Goal: Task Accomplishment & Management: Use online tool/utility

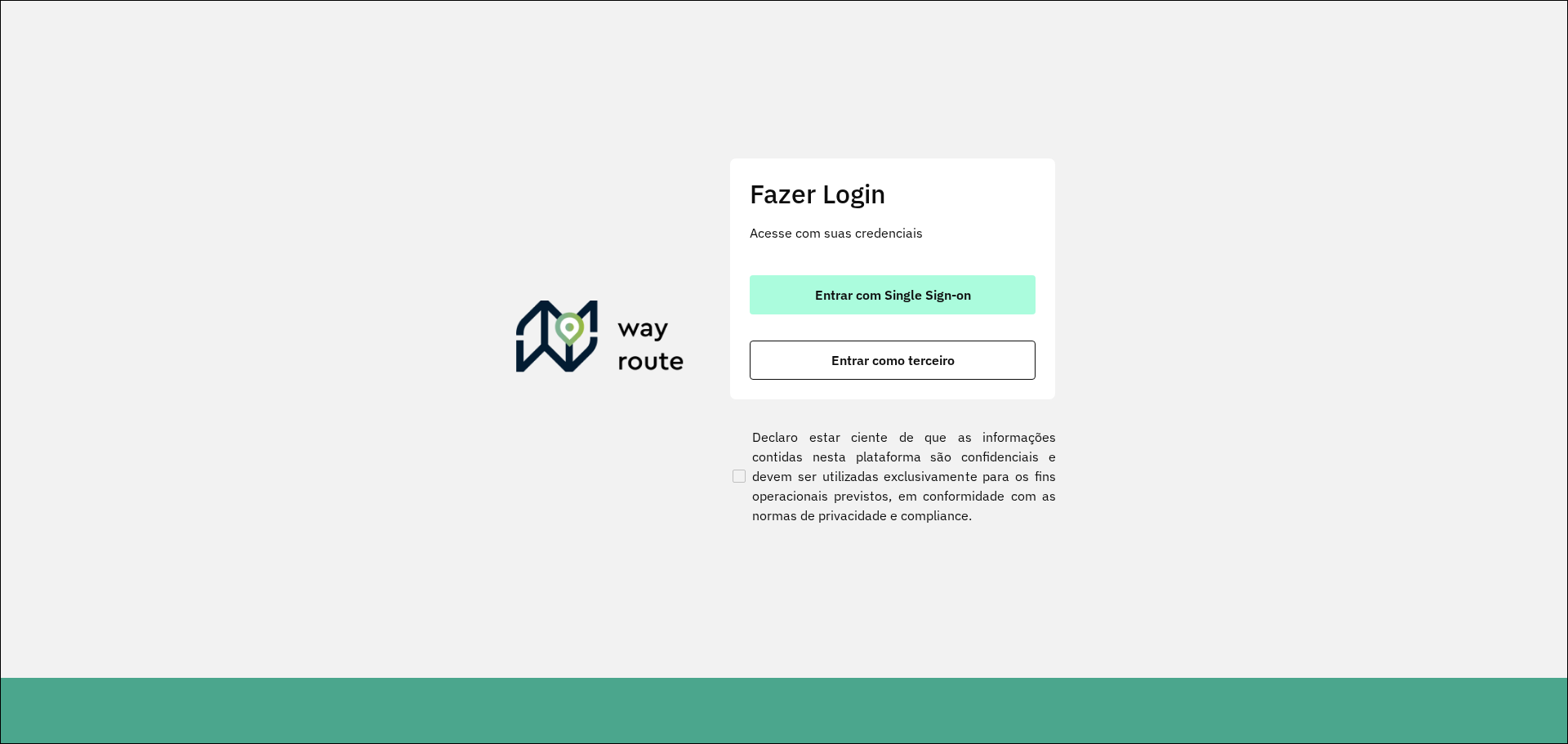
click at [883, 309] on button "Entrar com Single Sign-on" at bounding box center [893, 295] width 286 height 39
click at [881, 305] on button "Entrar com Single Sign-on" at bounding box center [893, 295] width 286 height 39
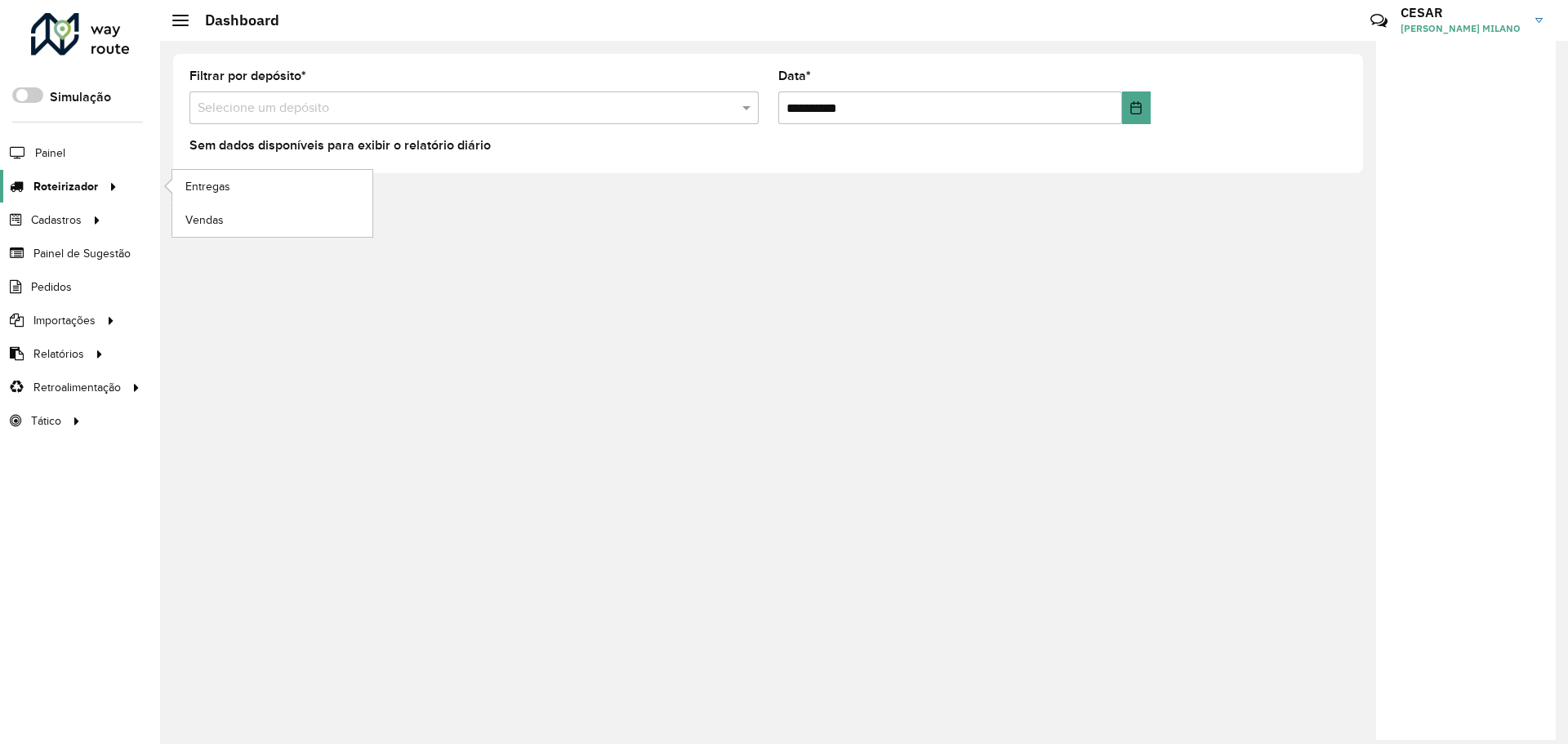
click at [105, 192] on icon at bounding box center [111, 185] width 14 height 24
click at [224, 192] on span "Entregas" at bounding box center [208, 187] width 47 height 18
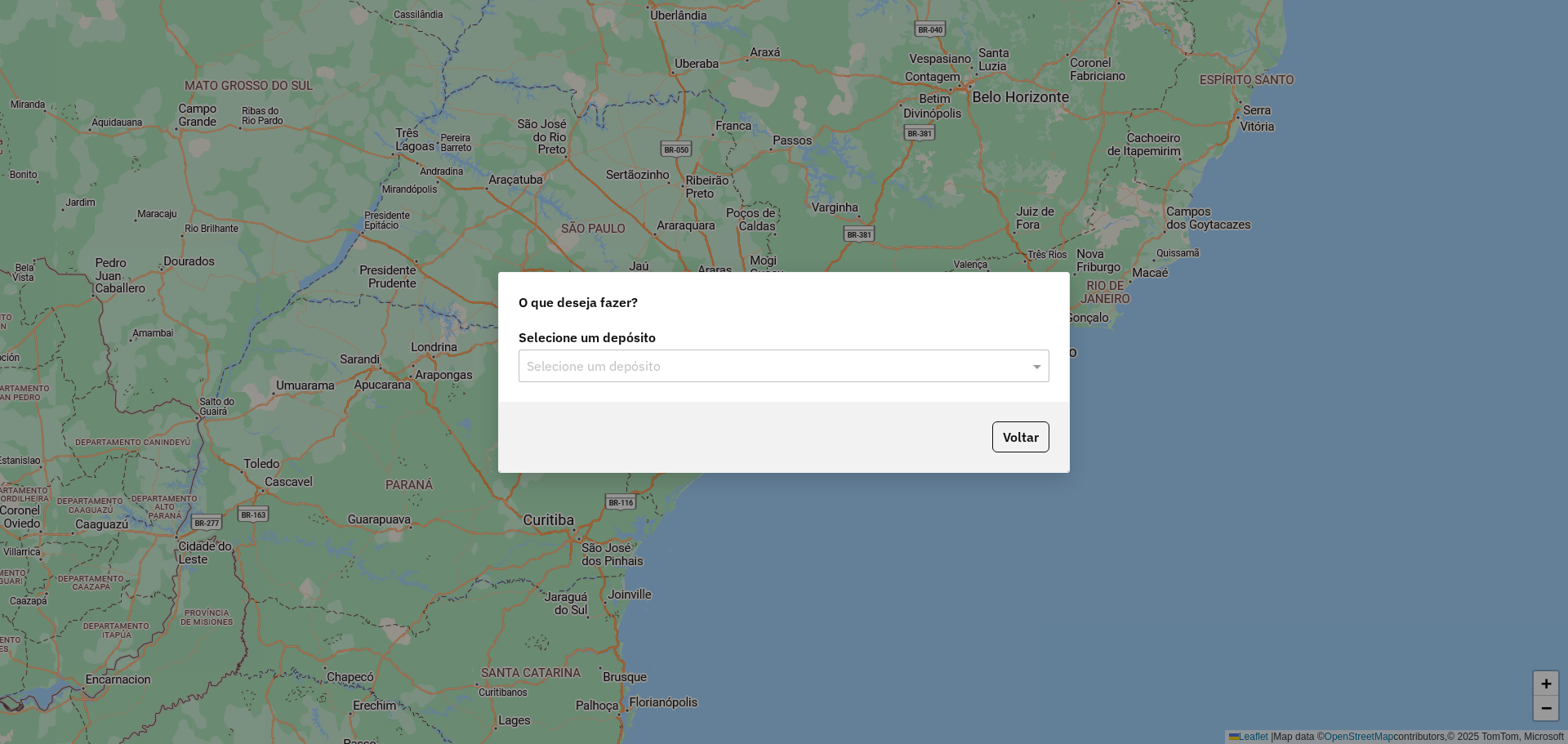
click at [738, 349] on div "Selecione um depósito" at bounding box center [784, 365] width 530 height 32
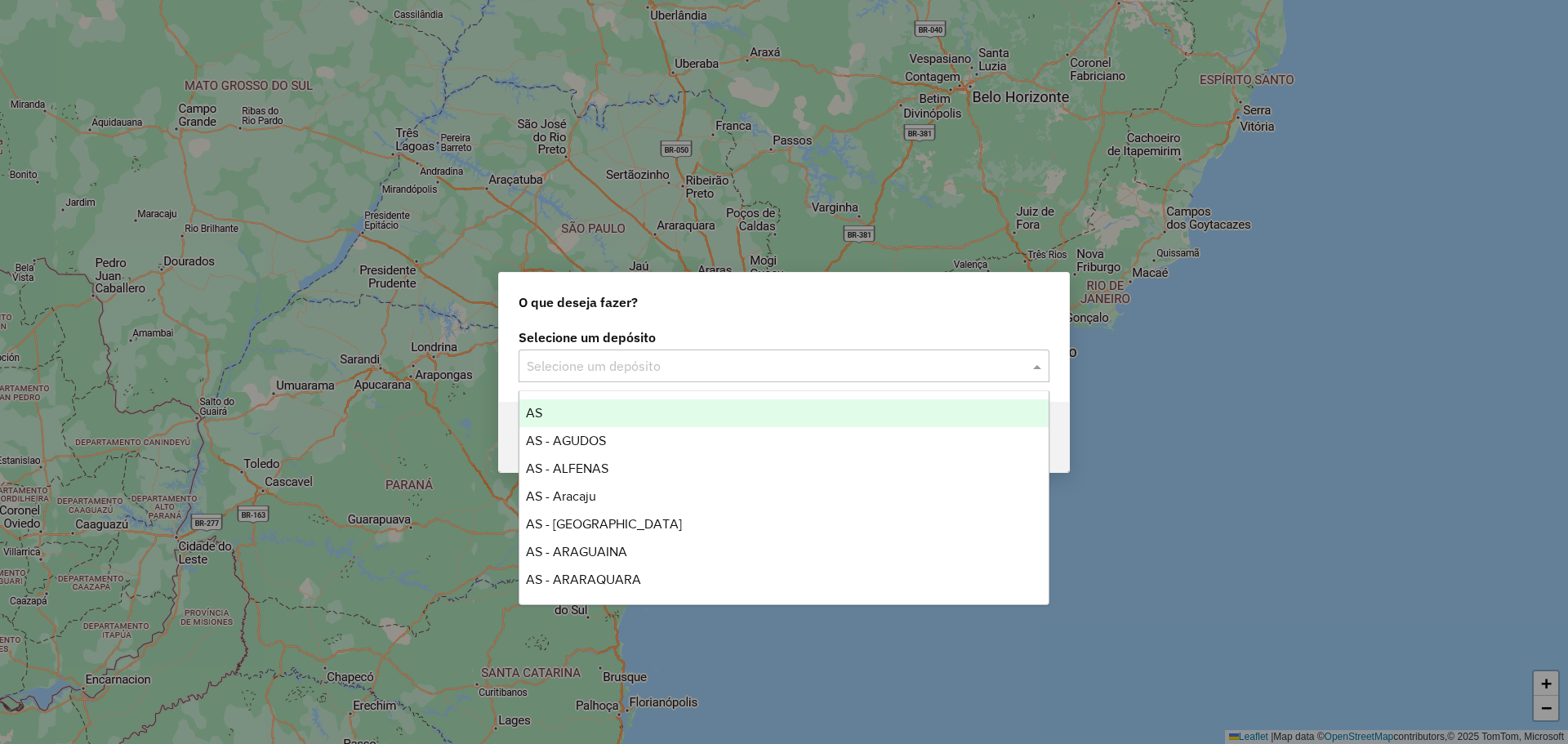
click at [751, 364] on input "text" at bounding box center [767, 367] width 482 height 20
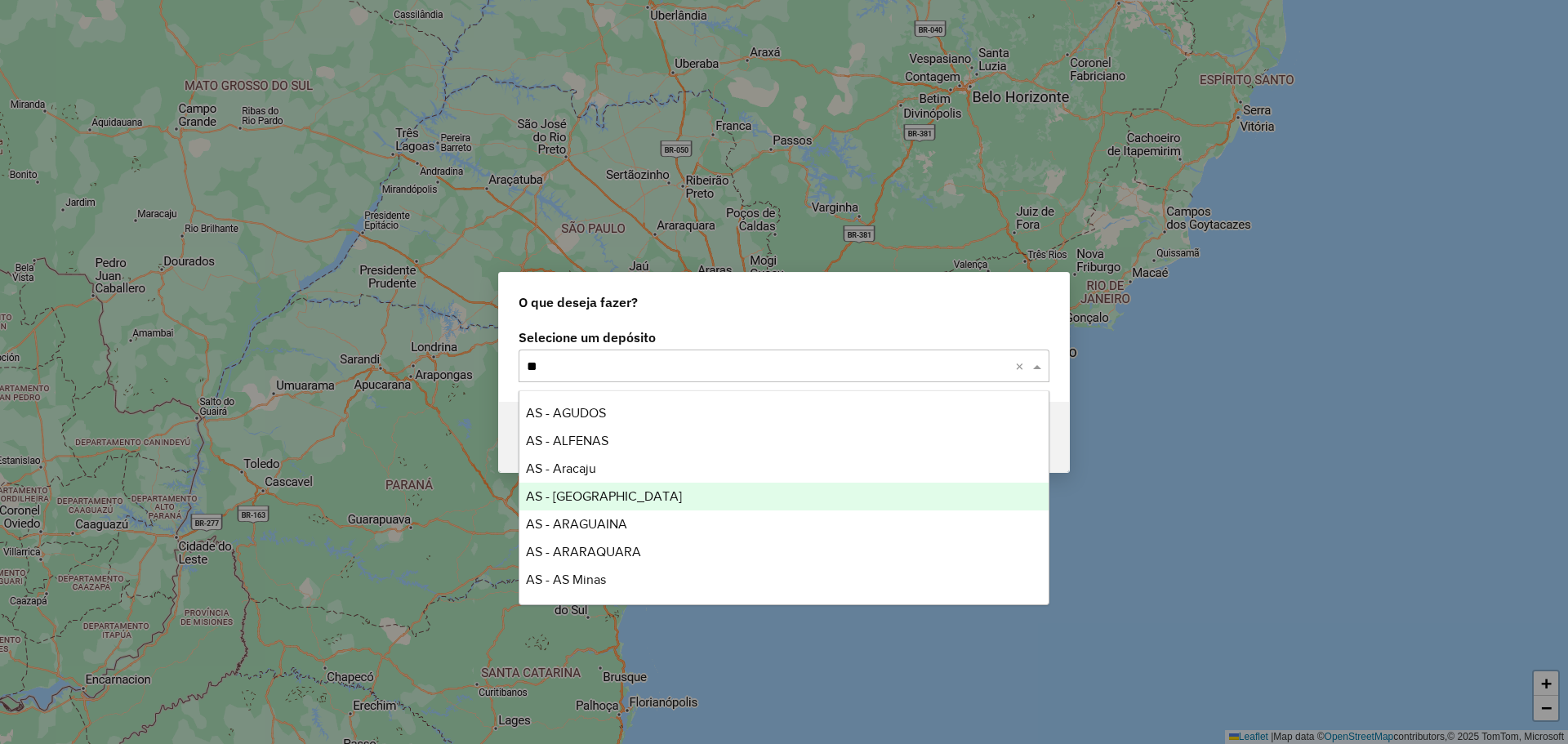
type input "*"
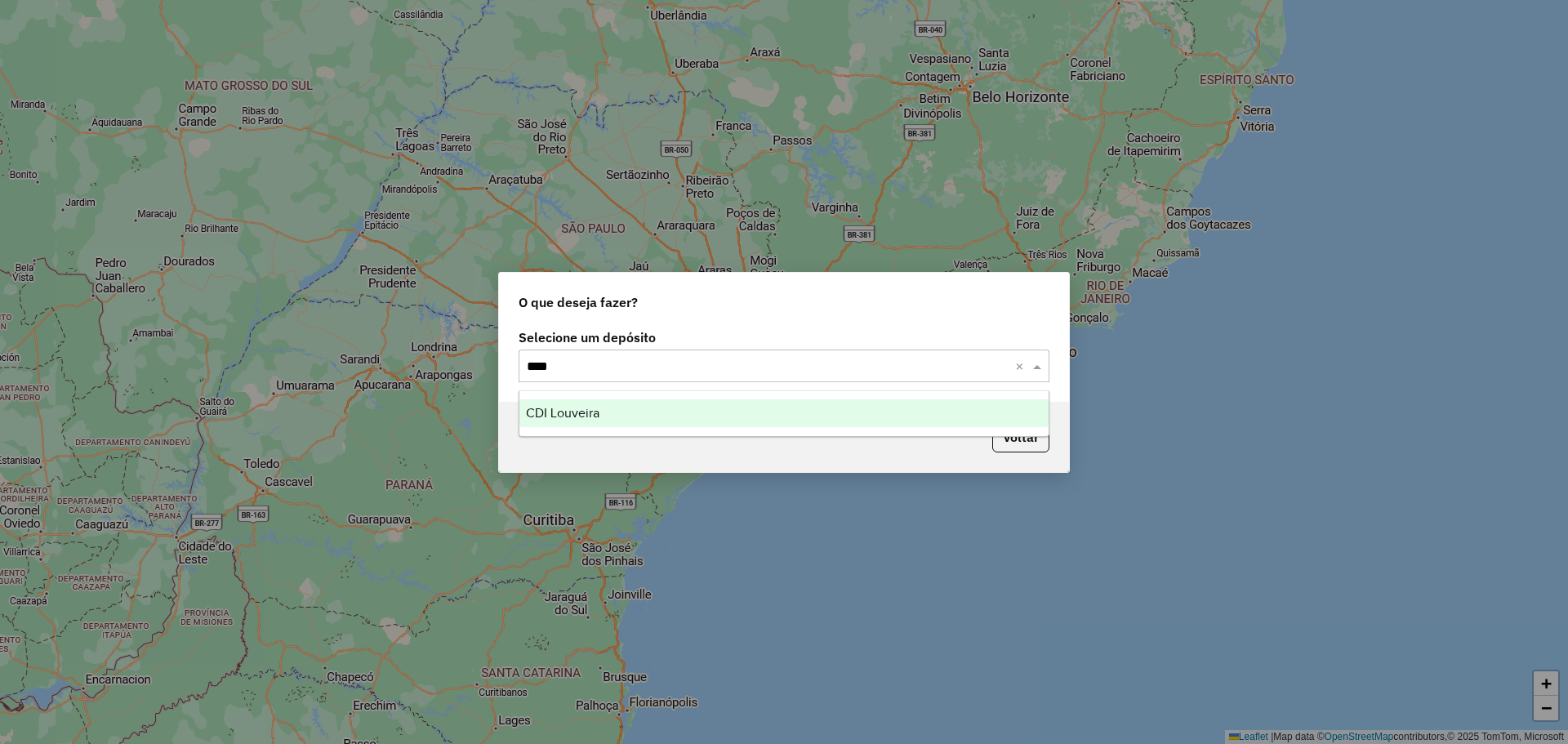
type input "*****"
click at [712, 419] on div "CDI Louveira" at bounding box center [784, 413] width 530 height 27
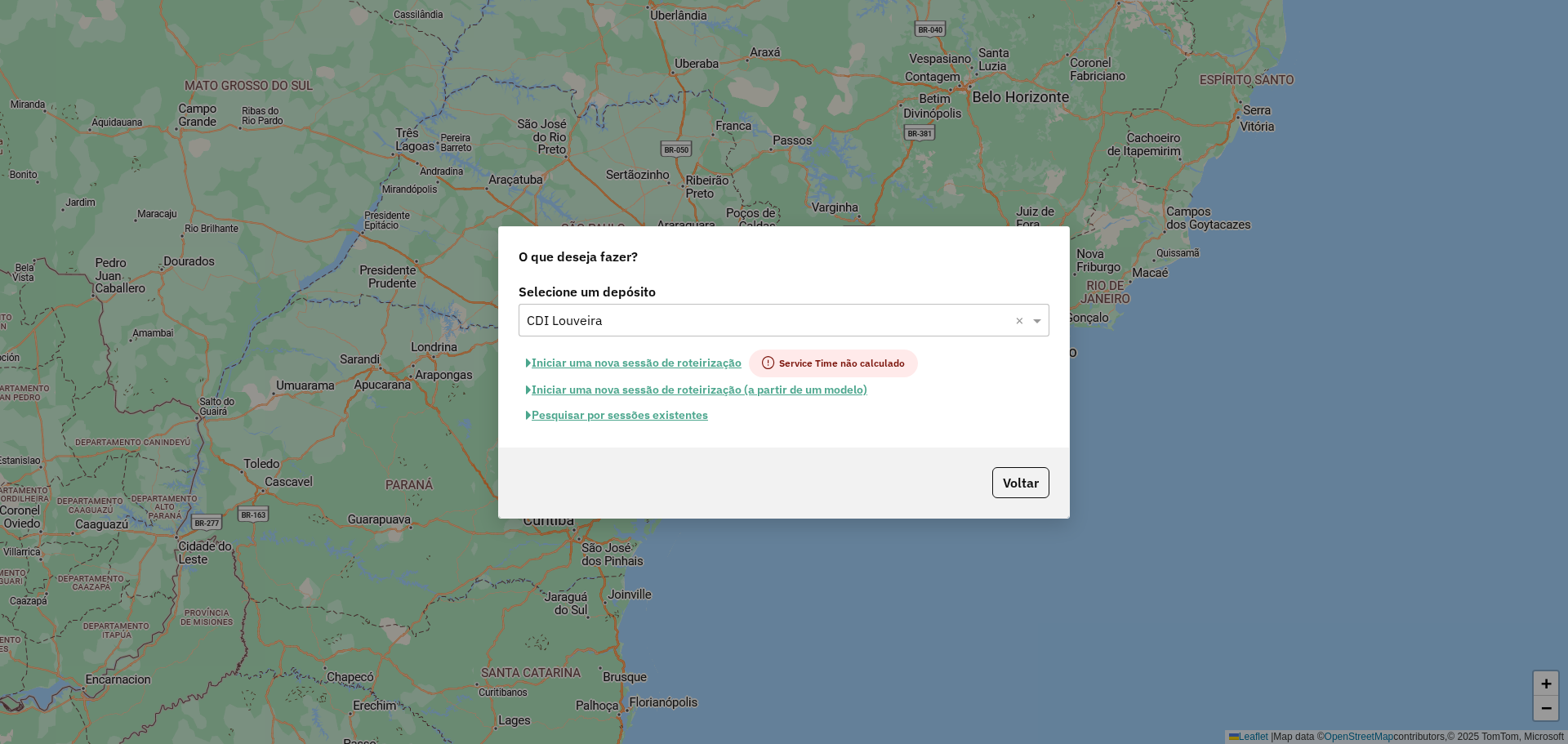
click at [694, 422] on button "Pesquisar por sessões existentes" at bounding box center [617, 415] width 197 height 25
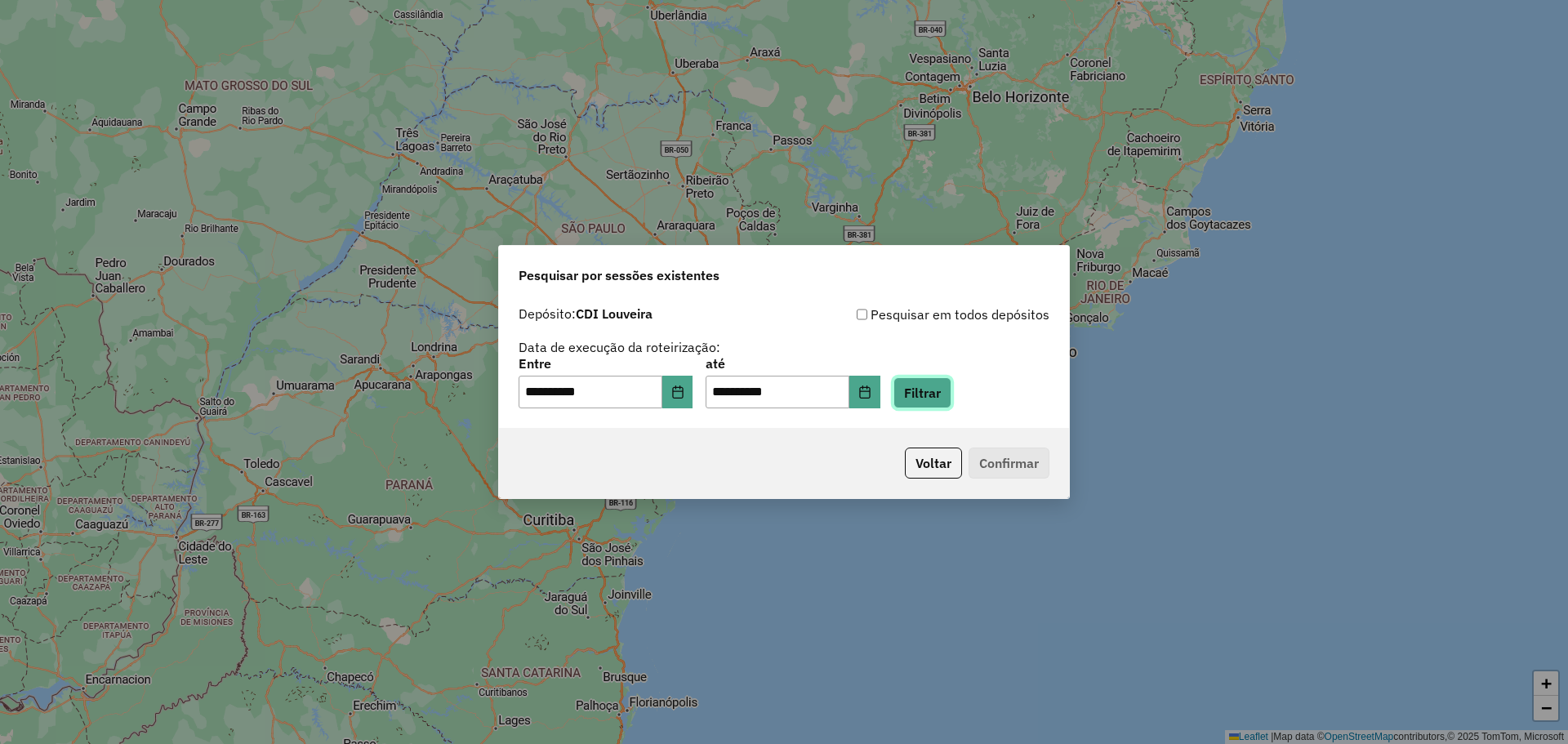
click at [951, 394] on button "Filtrar" at bounding box center [922, 394] width 58 height 31
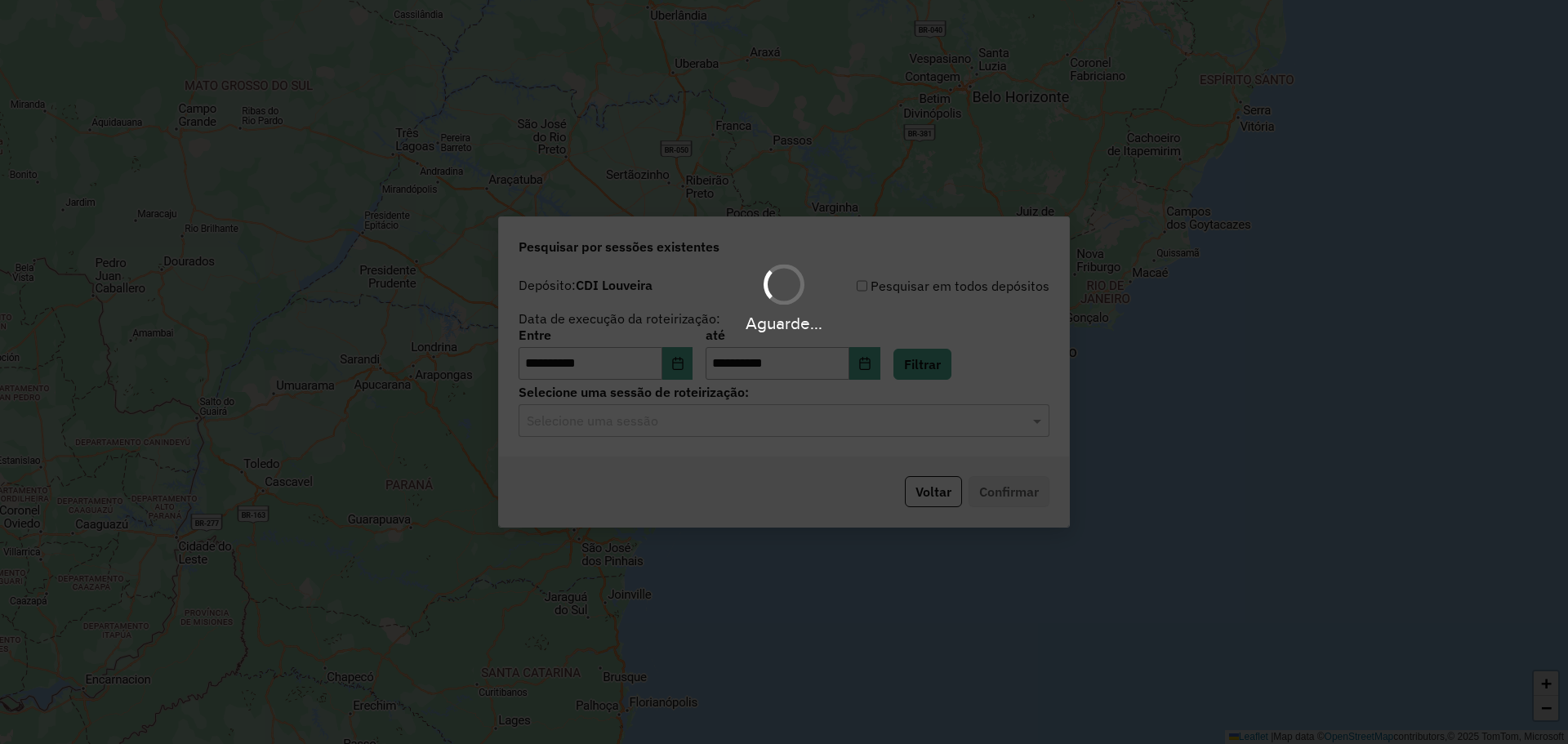
click at [758, 437] on div "**********" at bounding box center [784, 362] width 570 height 187
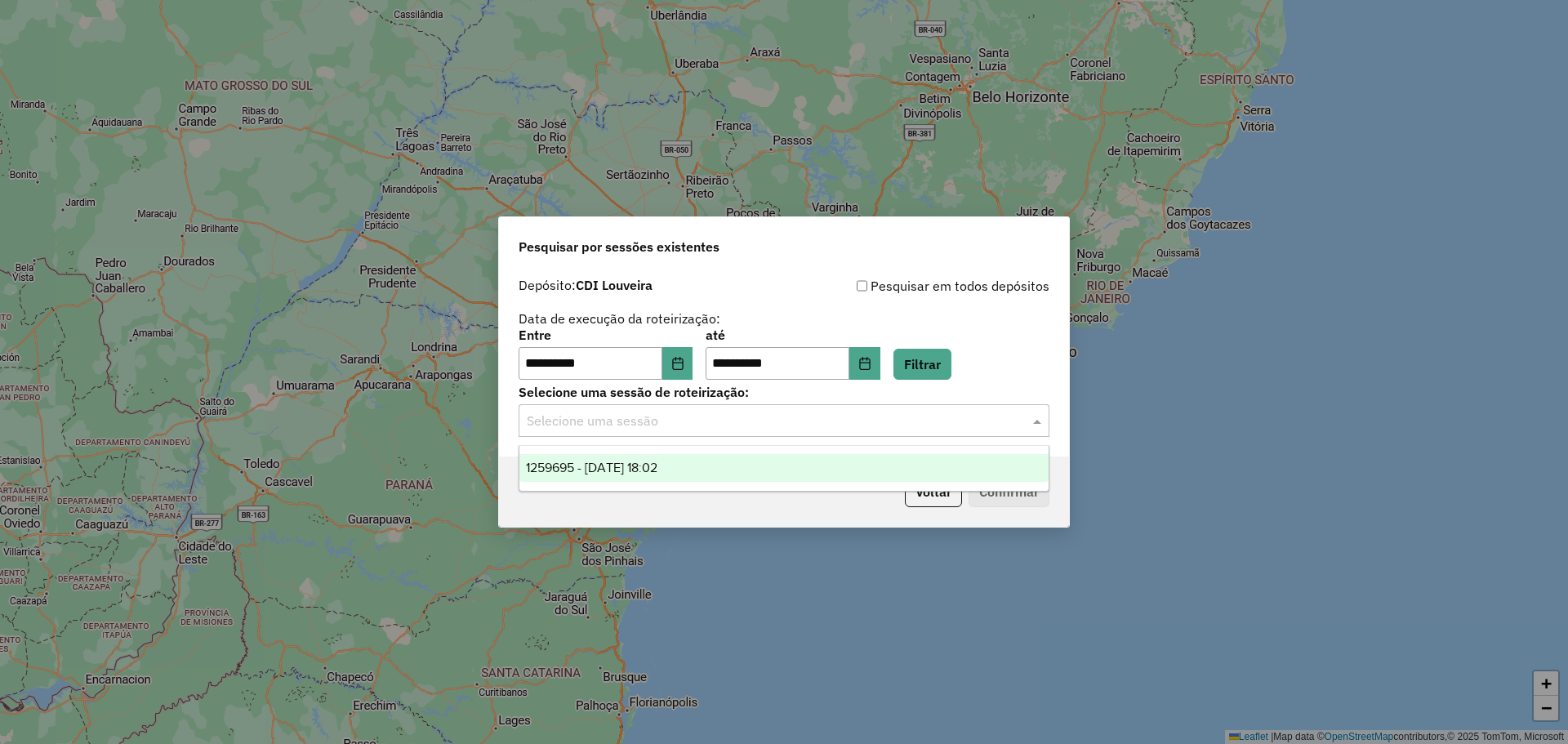
click at [715, 437] on div "Selecione uma sessão" at bounding box center [784, 420] width 530 height 32
click at [714, 467] on div "1259695 - 05/09/2025 18:02" at bounding box center [784, 468] width 530 height 27
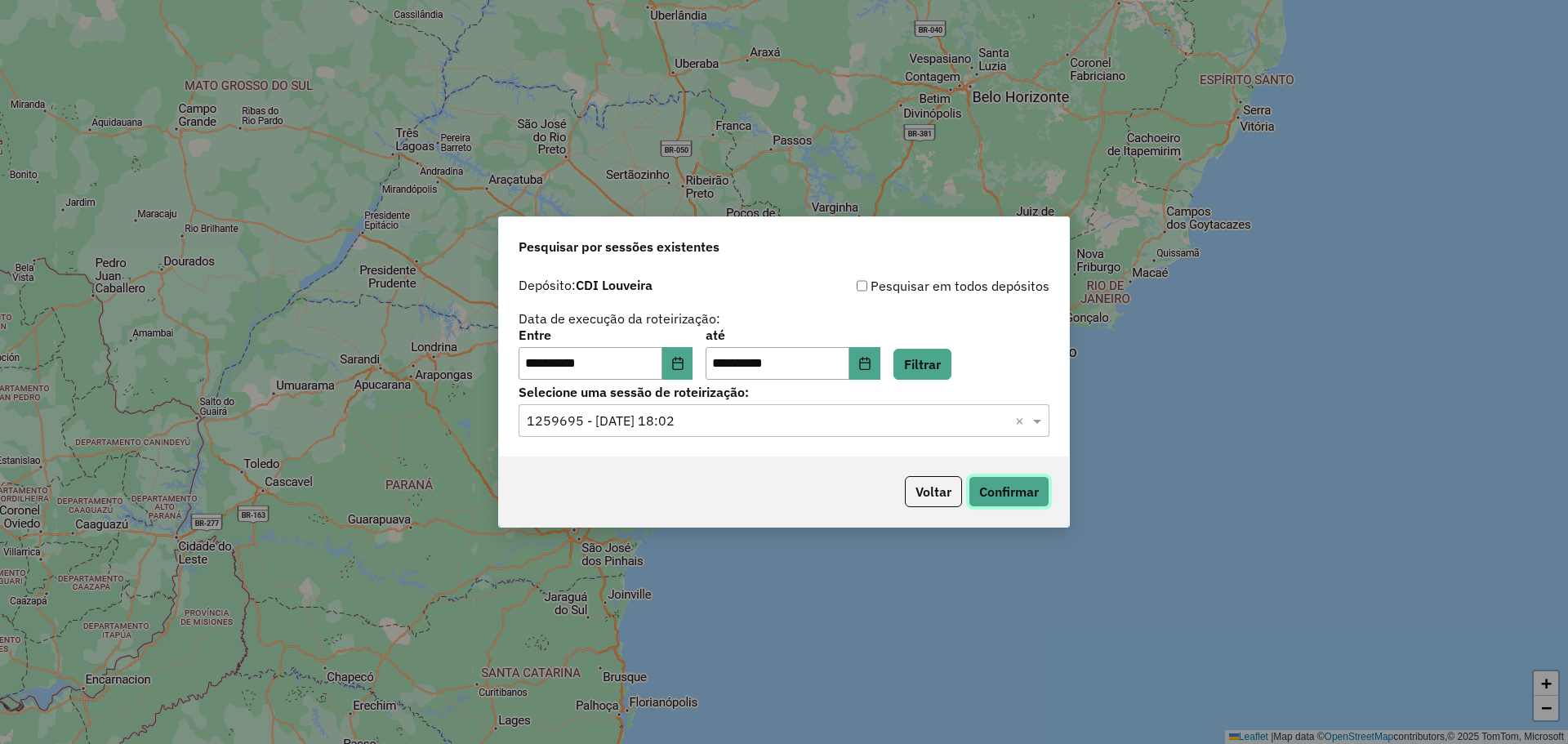
click at [999, 482] on button "Confirmar" at bounding box center [1009, 491] width 81 height 31
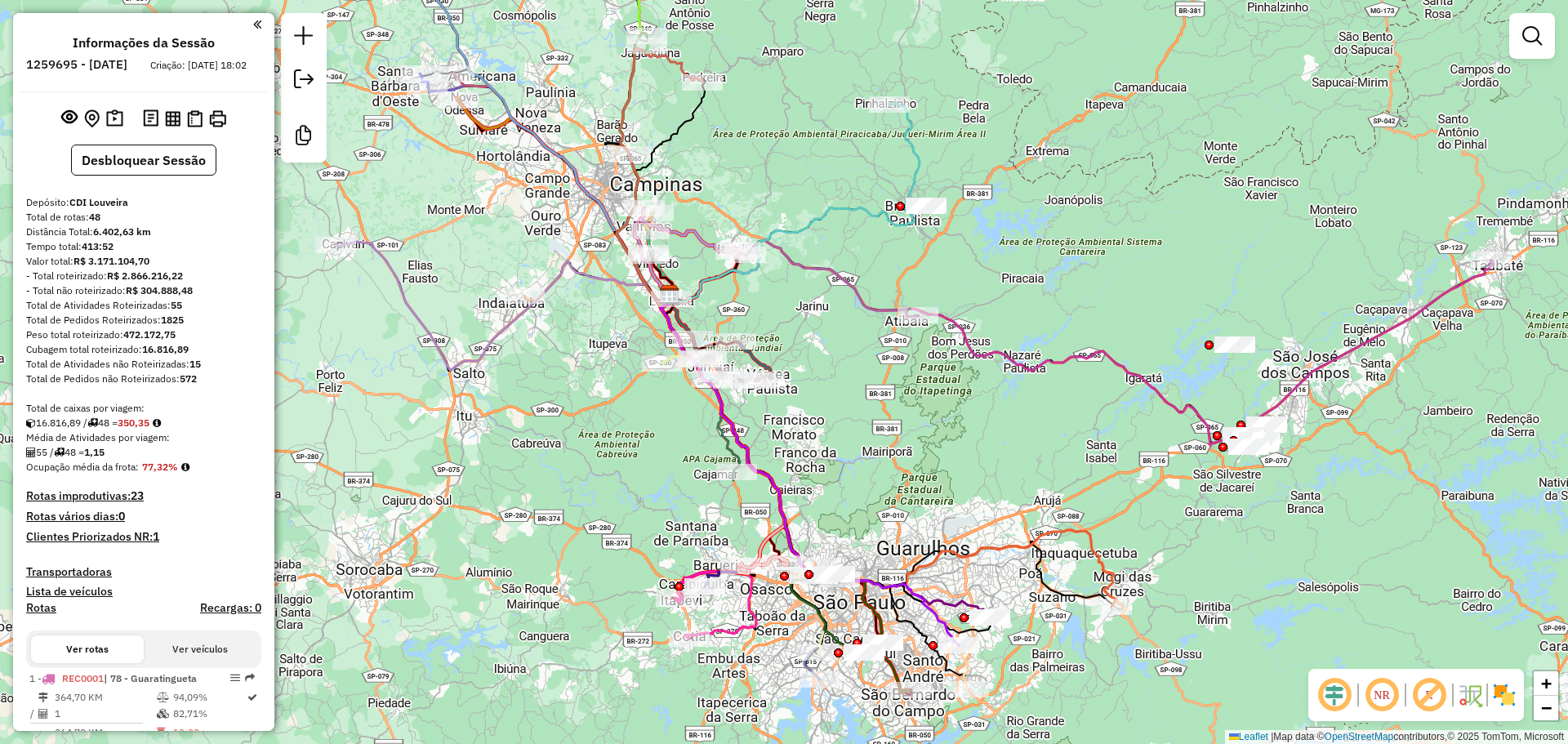
drag, startPoint x: 696, startPoint y: 523, endPoint x: 579, endPoint y: 441, distance: 142.9
click at [579, 441] on div "Janela de atendimento Grade de atendimento Capacidade Transportadoras Veículos …" at bounding box center [784, 372] width 1568 height 744
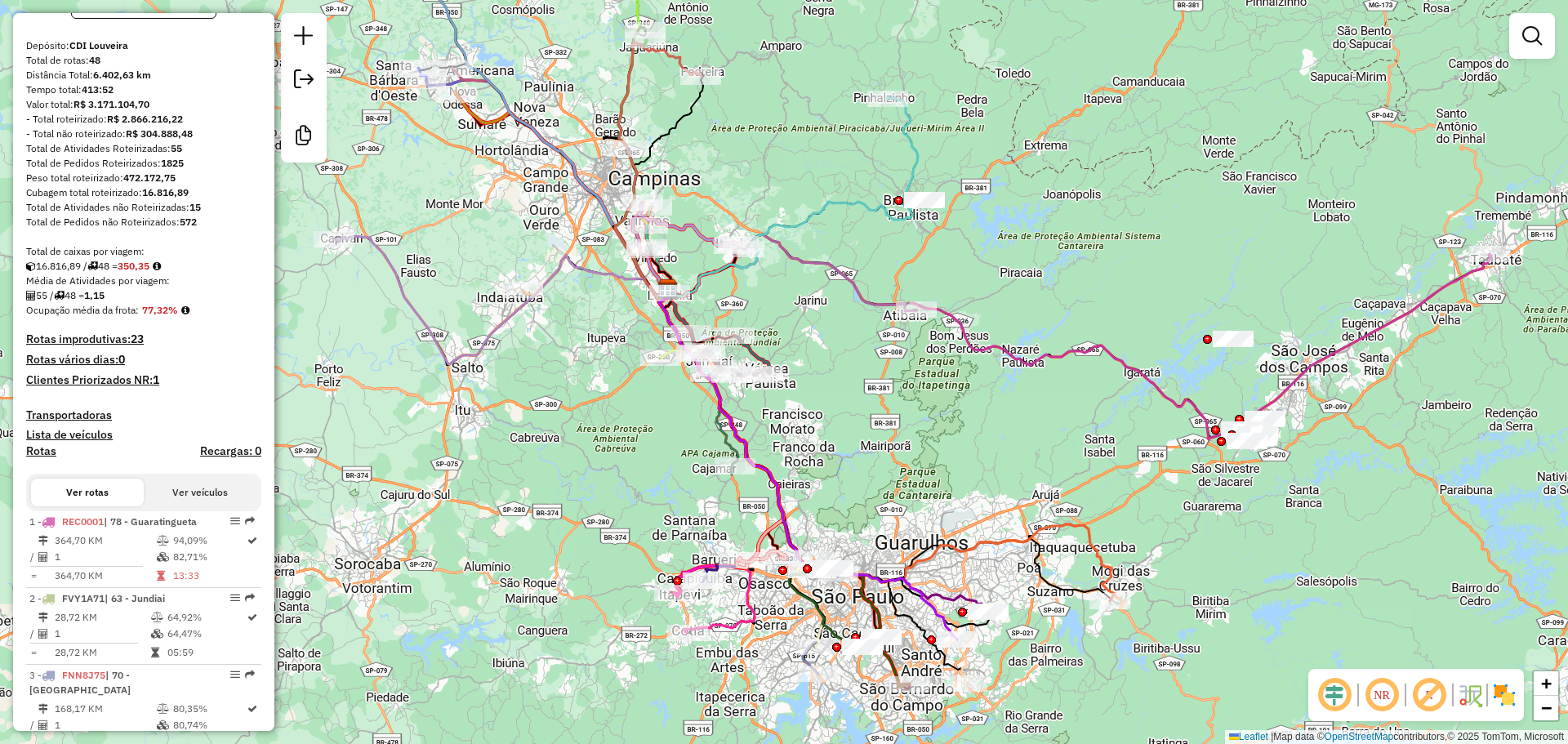
scroll to position [163, 0]
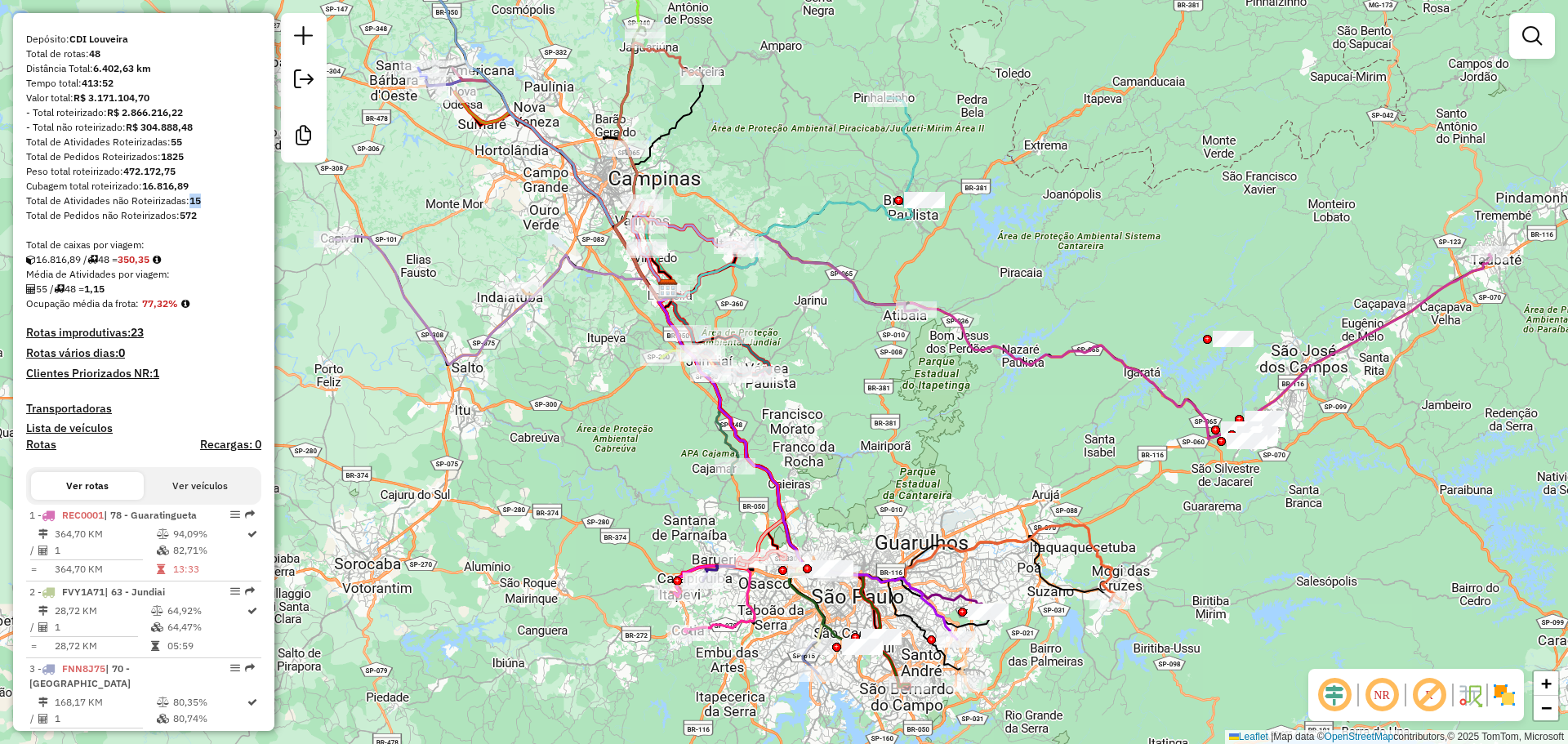
drag, startPoint x: 191, startPoint y: 209, endPoint x: 211, endPoint y: 210, distance: 20.0
click at [211, 209] on div "Total de Atividades não Roteirizadas: 15" at bounding box center [144, 201] width 235 height 15
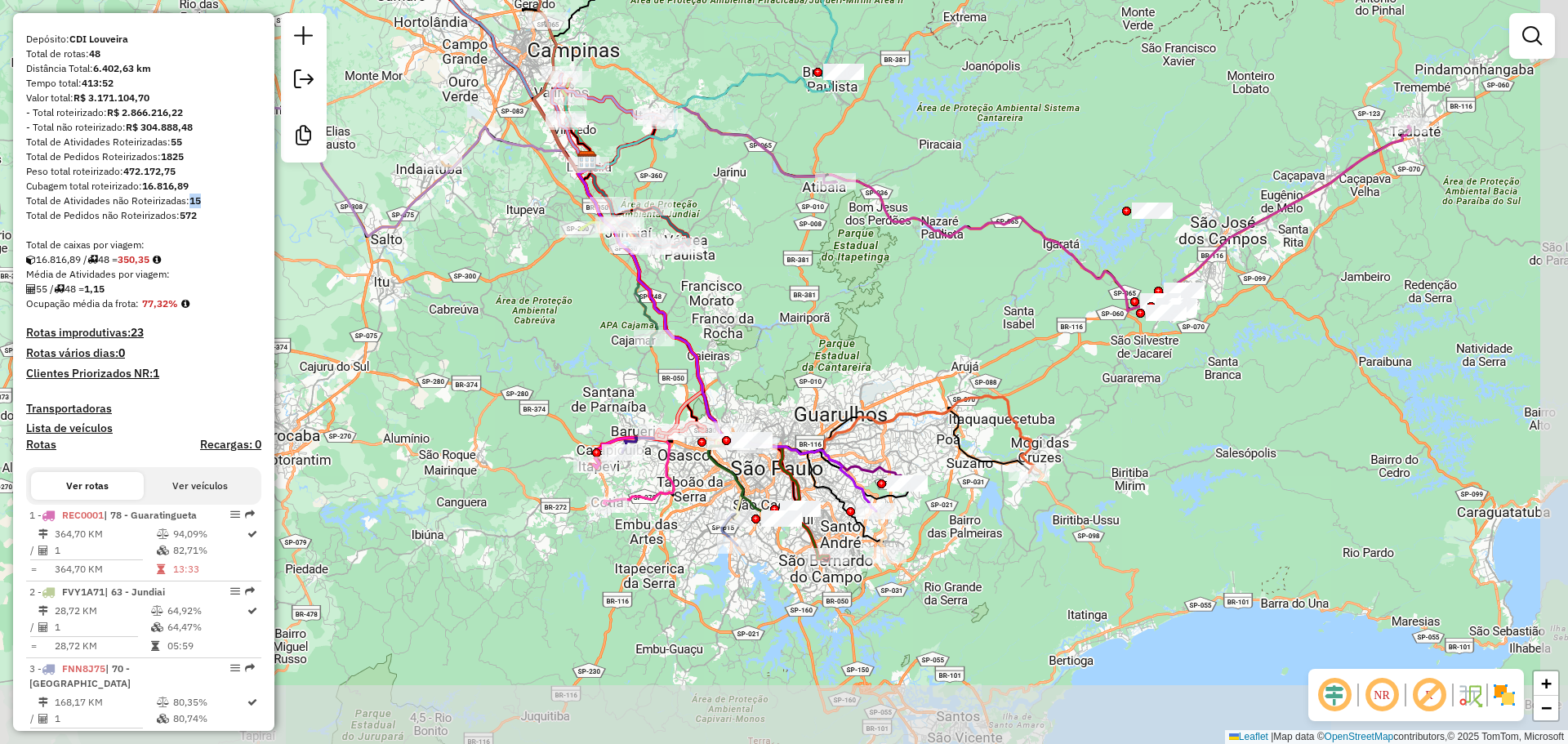
drag, startPoint x: 851, startPoint y: 456, endPoint x: 796, endPoint y: 367, distance: 104.6
click at [796, 367] on div "Janela de atendimento Grade de atendimento Capacidade Transportadoras Veículos …" at bounding box center [784, 372] width 1568 height 744
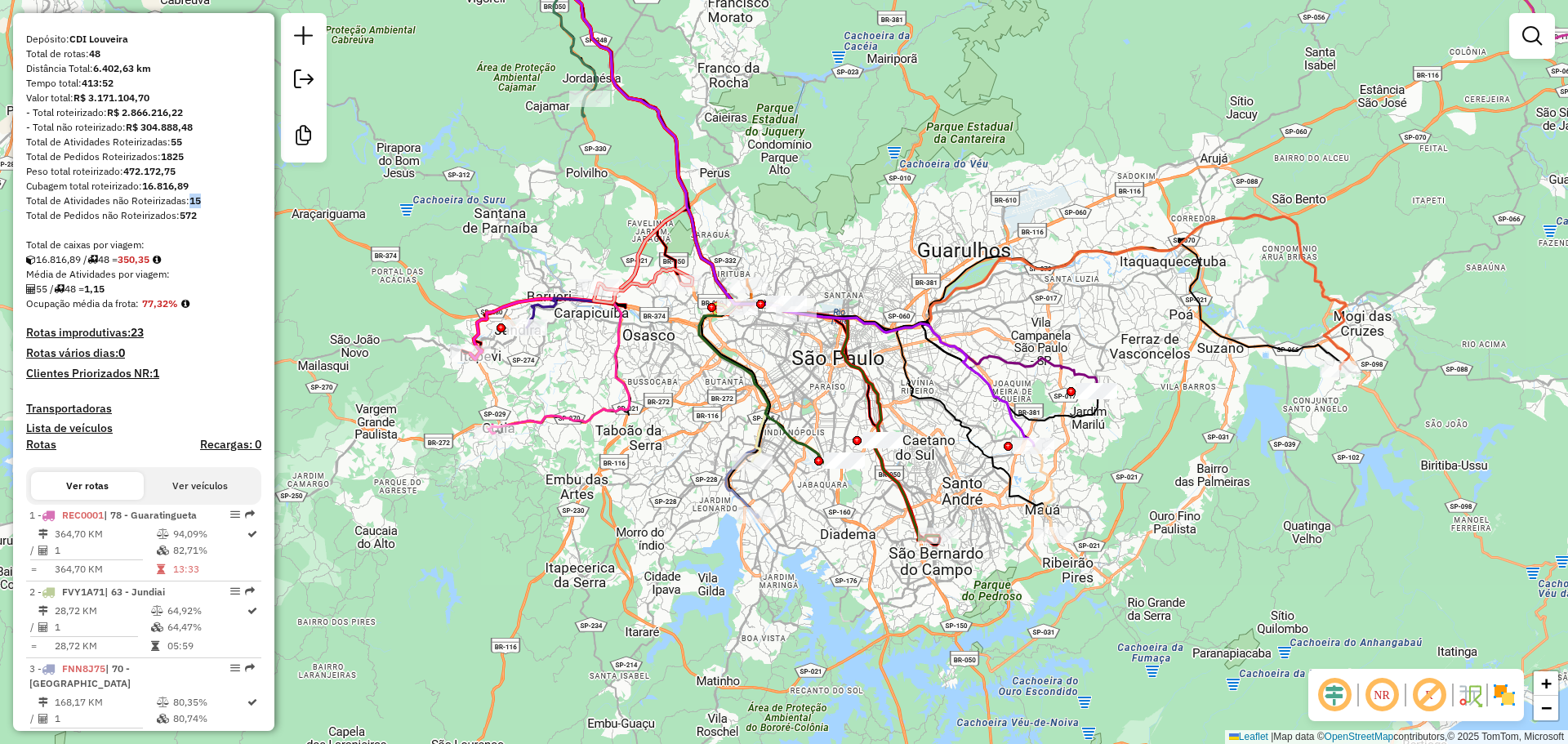
click at [770, 312] on div at bounding box center [787, 303] width 41 height 17
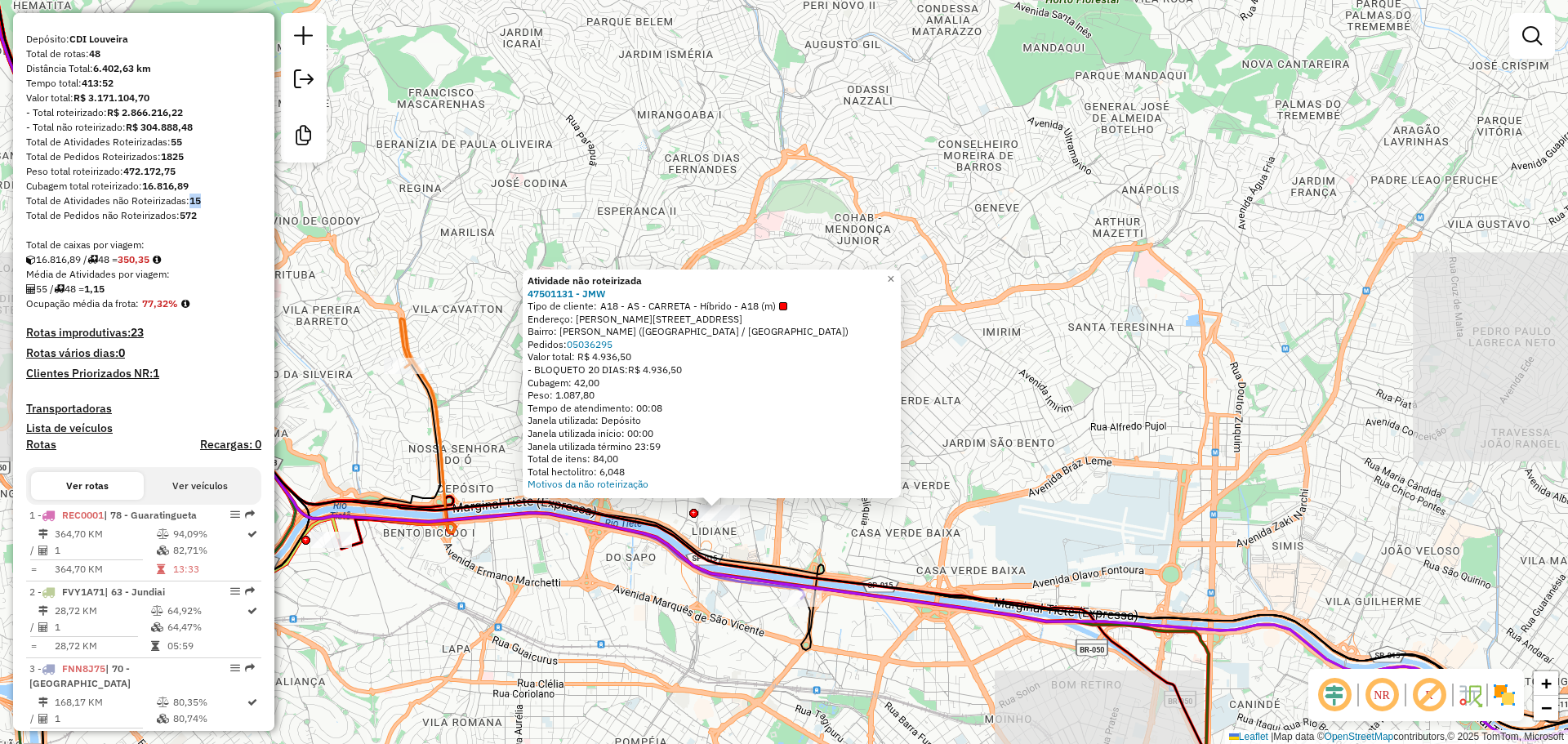
drag, startPoint x: 822, startPoint y: 570, endPoint x: 776, endPoint y: 506, distance: 78.8
click at [778, 509] on icon at bounding box center [821, 300] width 1697 height 861
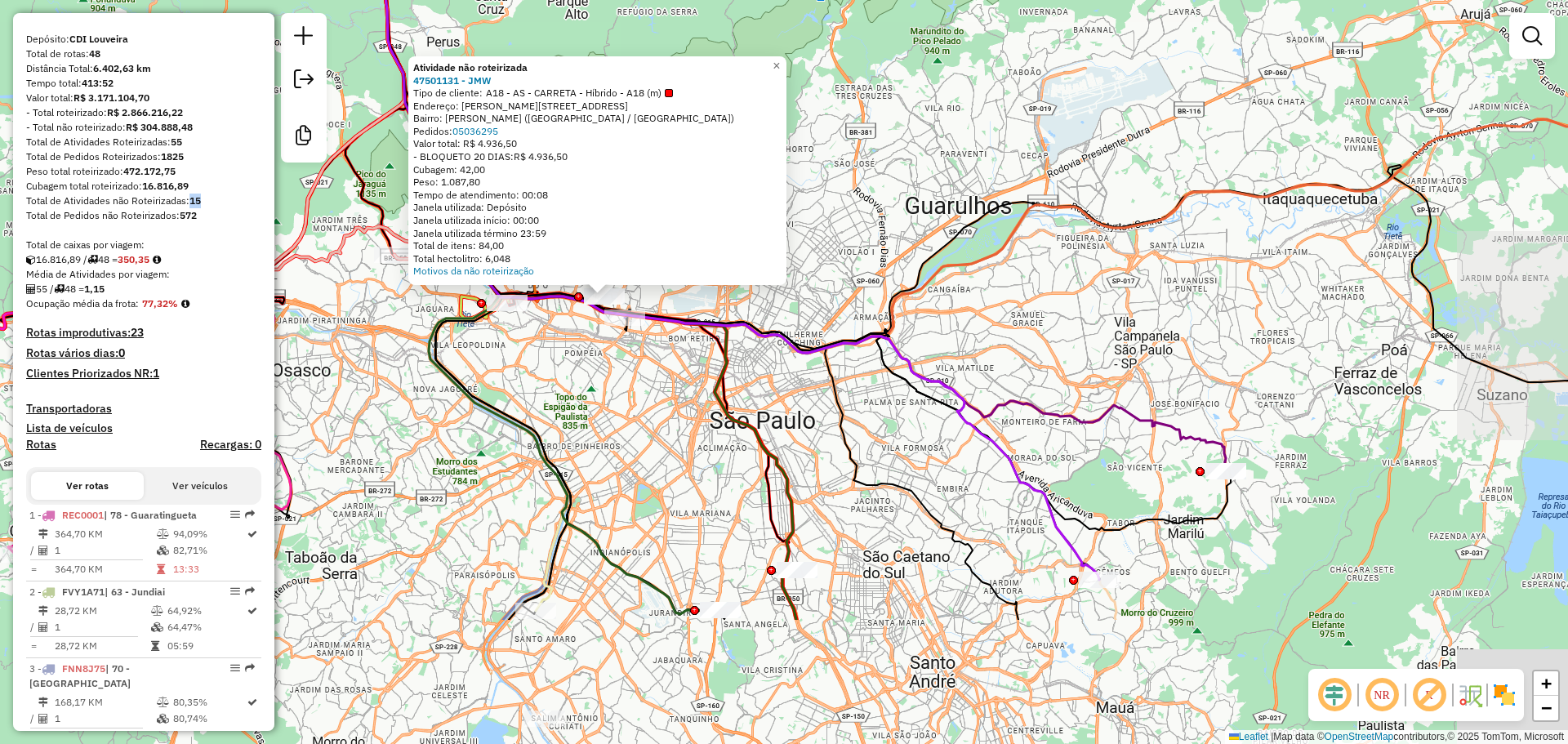
drag, startPoint x: 822, startPoint y: 601, endPoint x: 808, endPoint y: 571, distance: 33.1
click at [698, 419] on div "Atividade não roteirizada 47501131 - JMW Tipo de cliente: A18 - AS - CARRETA - …" at bounding box center [784, 372] width 1568 height 744
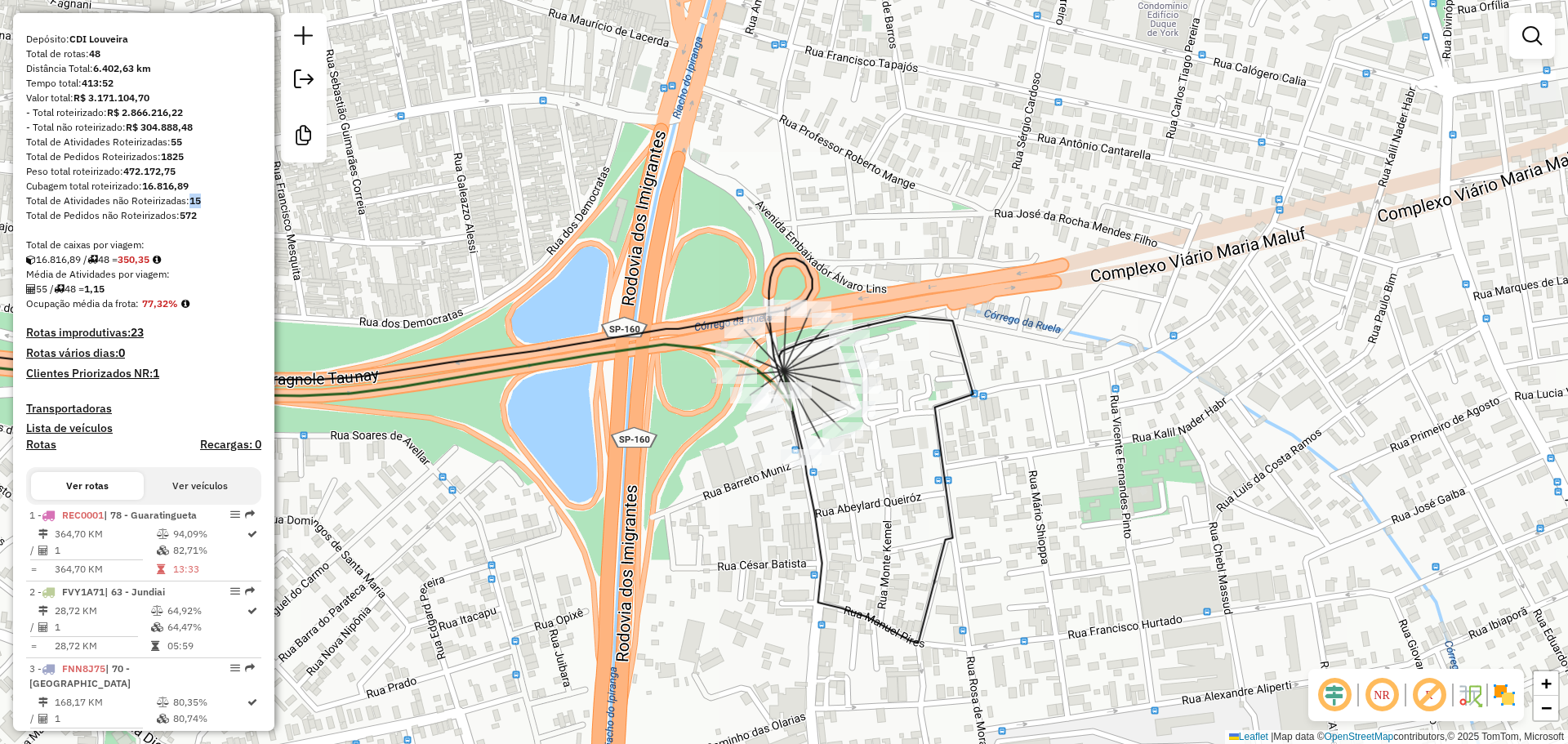
click at [762, 417] on div "Janela de atendimento Grade de atendimento Capacidade Transportadoras Veículos …" at bounding box center [784, 372] width 1568 height 744
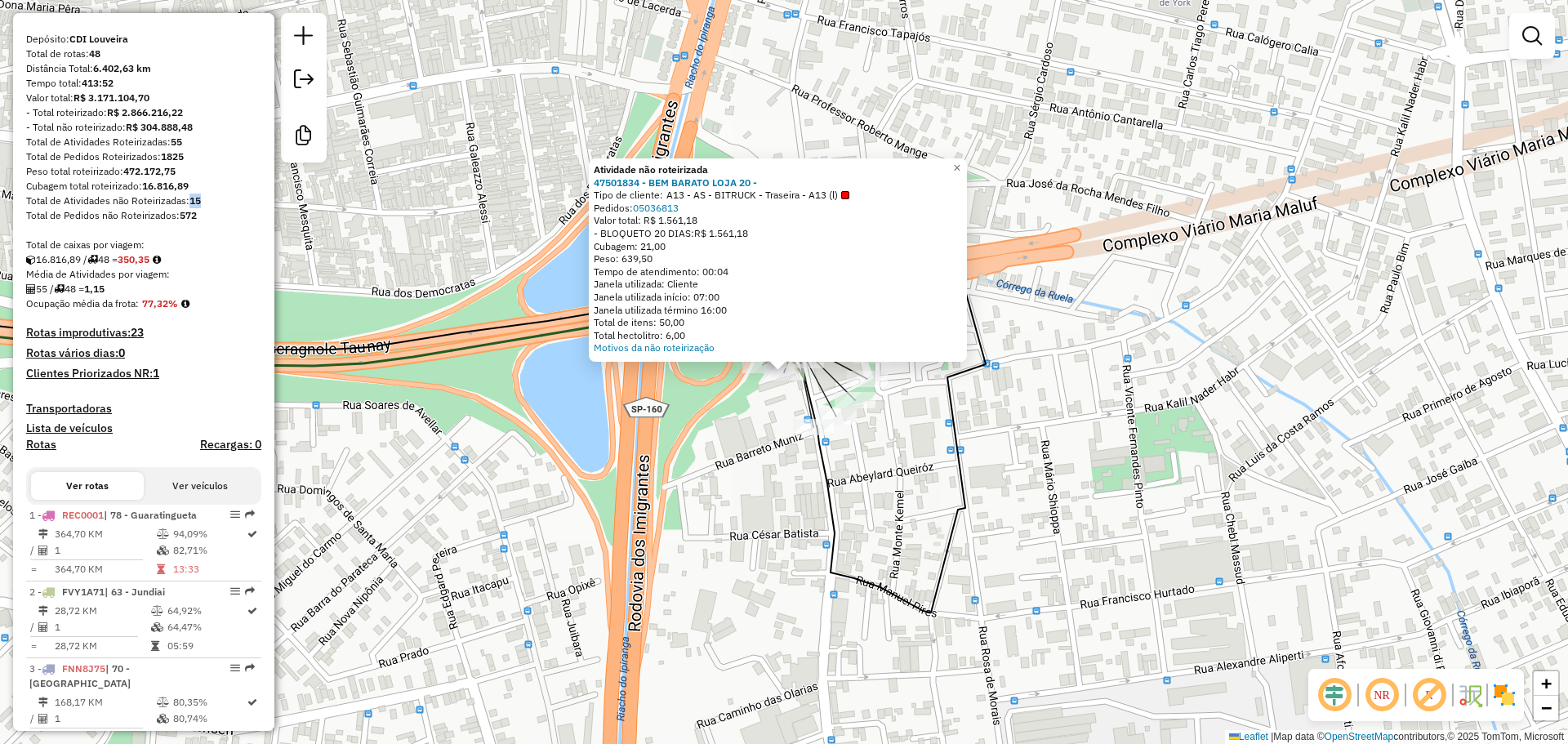
click at [738, 467] on div "Atividade não roteirizada 47501834 - BEM BARATO LOJA 20 - Tipo de cliente: A13 …" at bounding box center [784, 372] width 1568 height 744
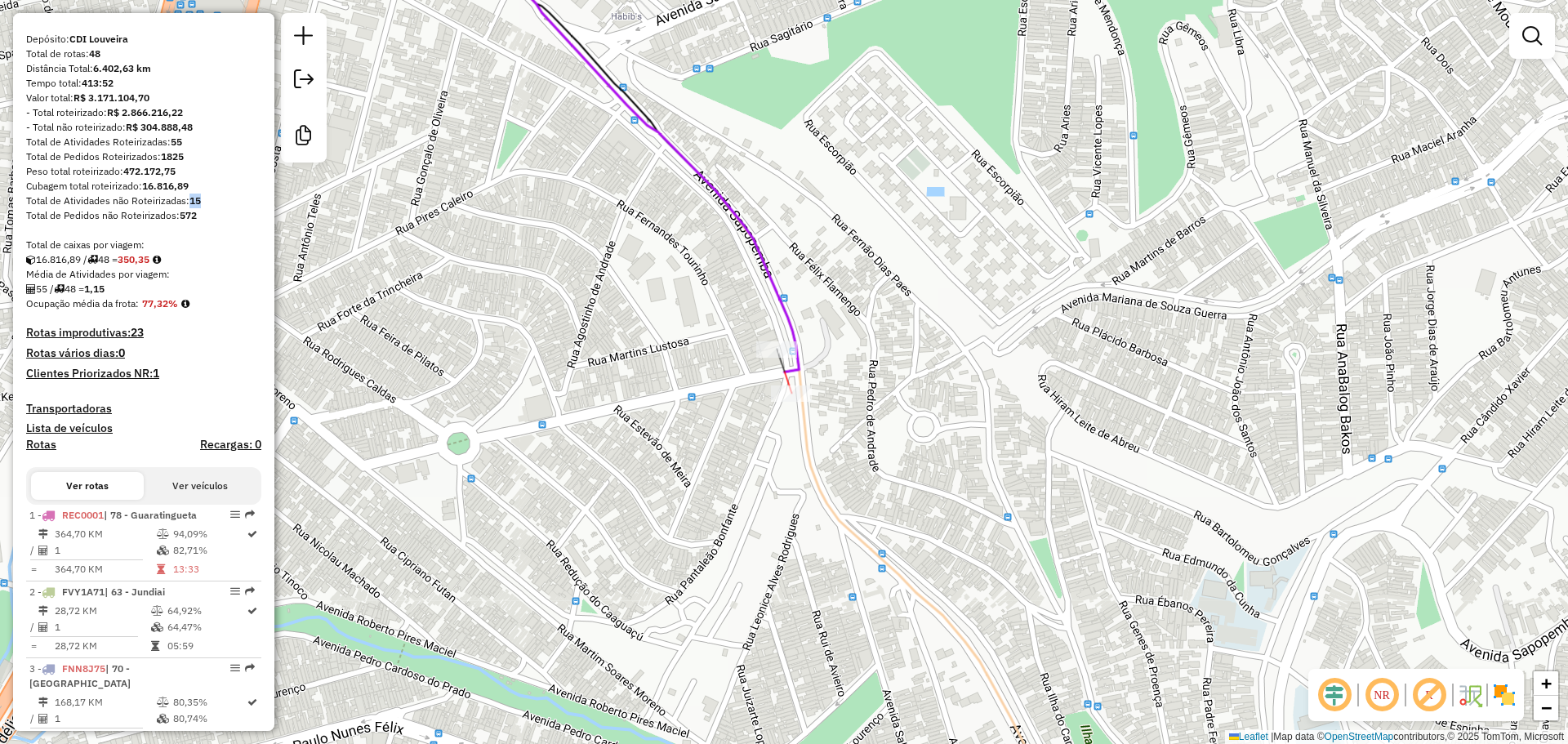
click at [787, 402] on div at bounding box center [792, 394] width 41 height 17
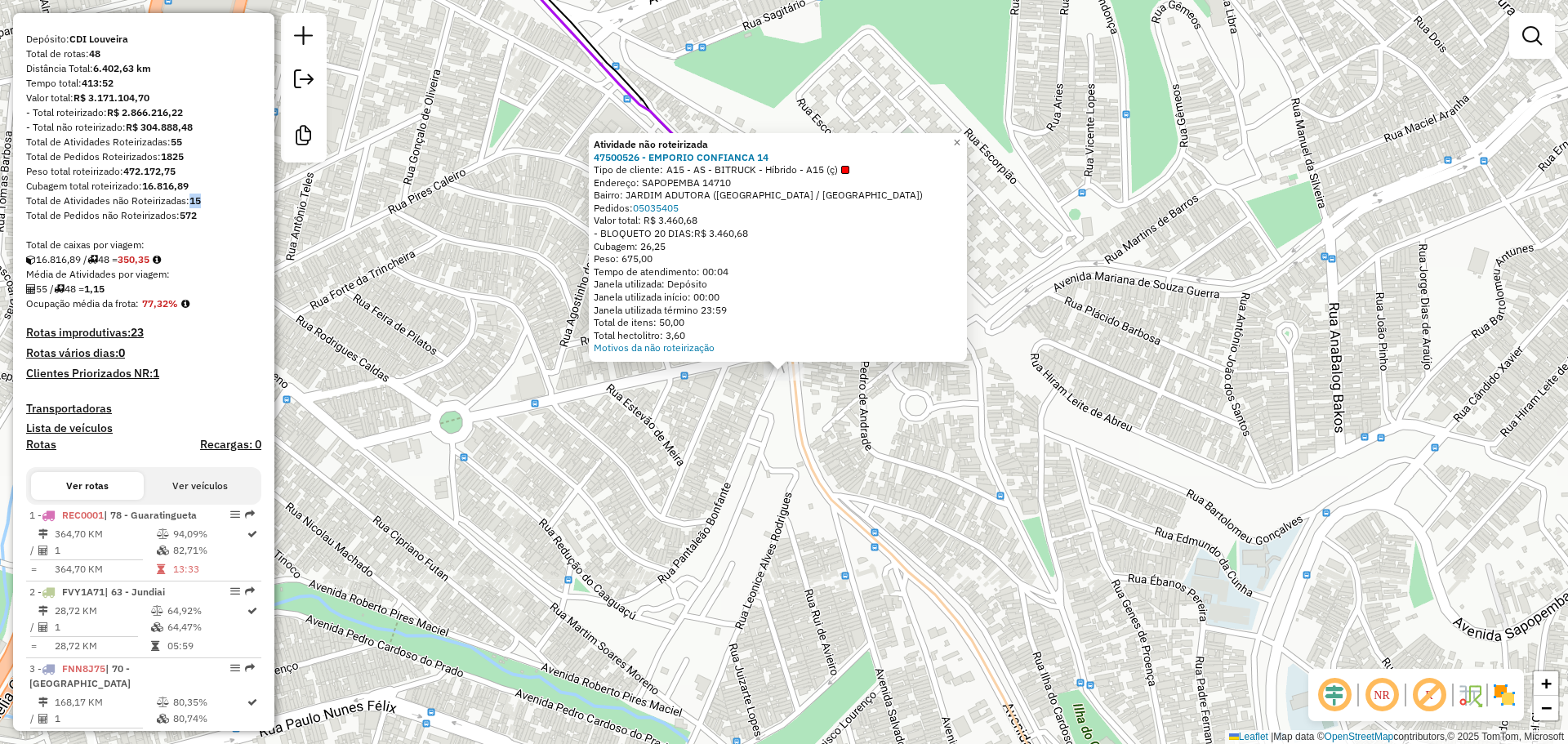
click at [739, 476] on div "Atividade não roteirizada 47500526 - EMPORIO CONFIANCA 14 Tipo de cliente: A15 …" at bounding box center [784, 372] width 1568 height 744
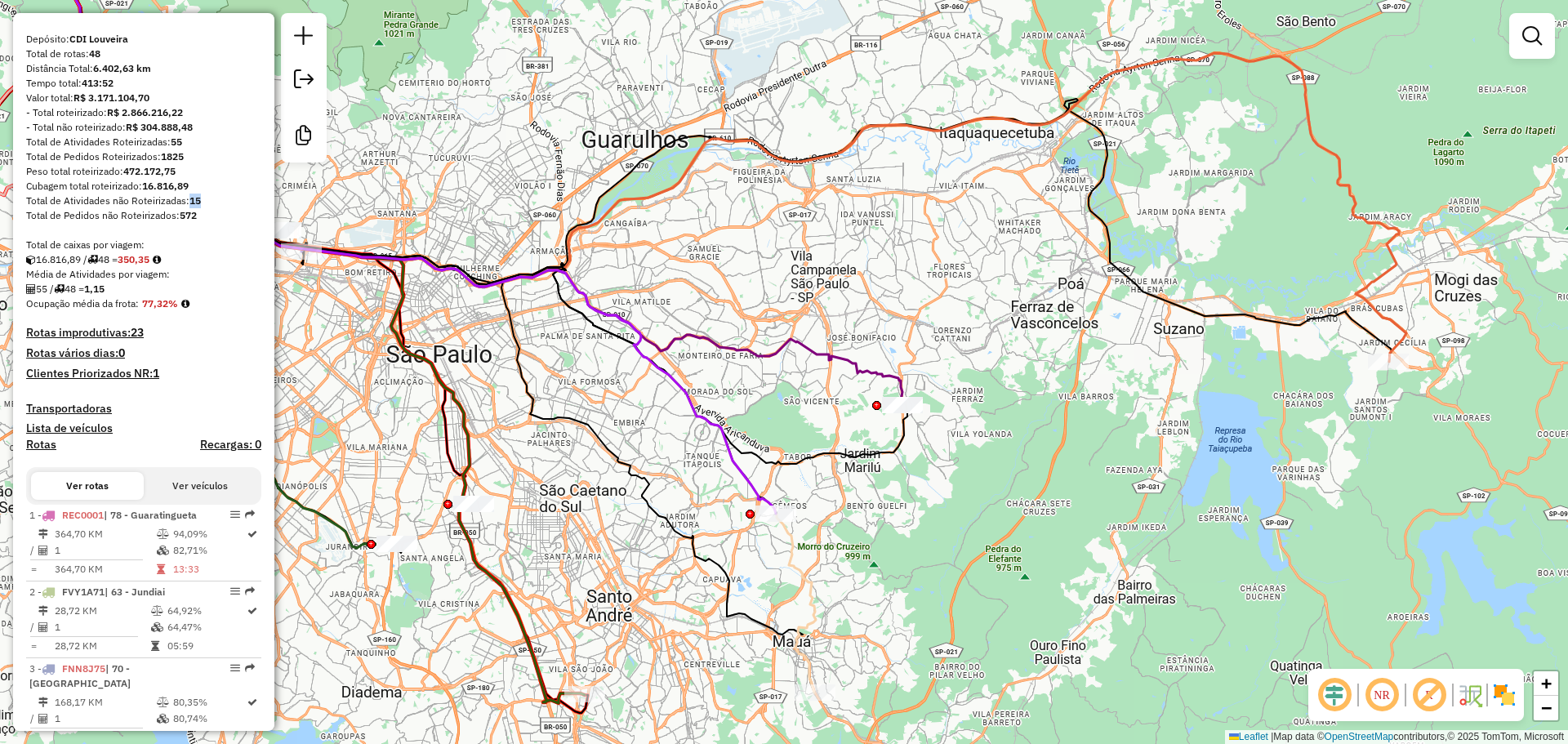
drag, startPoint x: 879, startPoint y: 507, endPoint x: 1077, endPoint y: 435, distance: 210.7
click at [1078, 437] on div "Janela de atendimento Grade de atendimento Capacidade Transportadoras Veículos …" at bounding box center [784, 372] width 1568 height 744
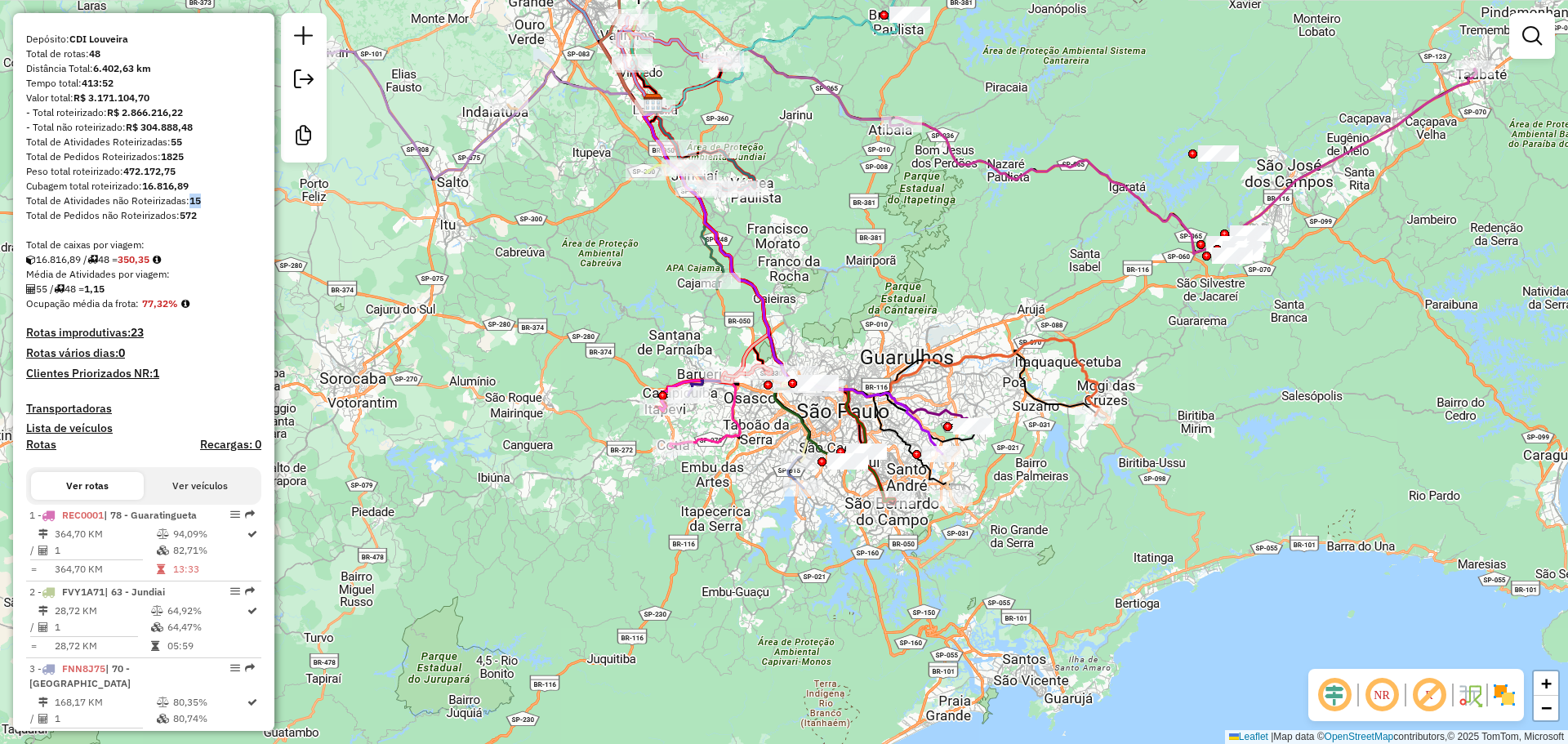
drag, startPoint x: 878, startPoint y: 498, endPoint x: 812, endPoint y: 501, distance: 66.1
click at [812, 501] on div "Janela de atendimento Grade de atendimento Capacidade Transportadoras Veículos …" at bounding box center [784, 372] width 1568 height 744
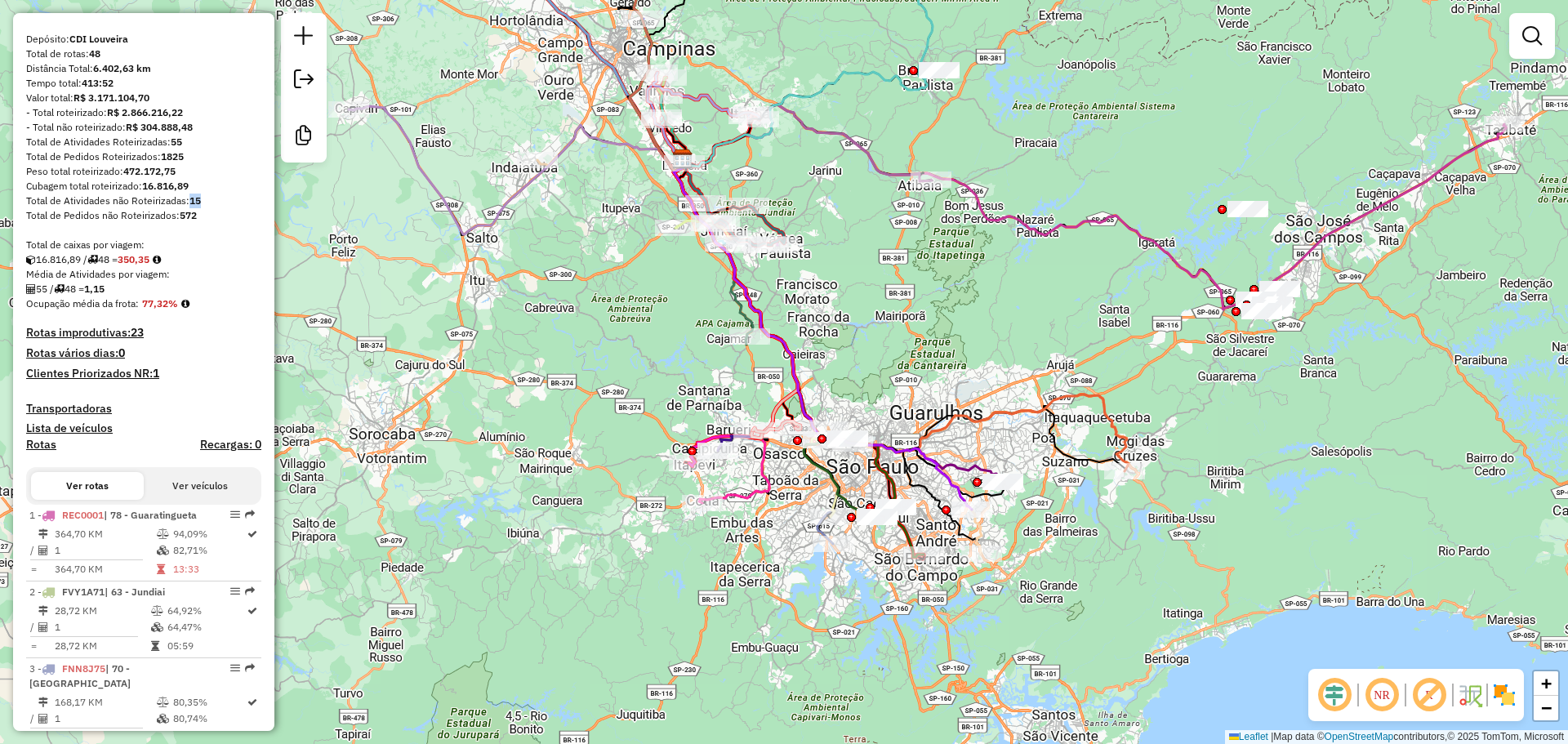
drag, startPoint x: 874, startPoint y: 294, endPoint x: 890, endPoint y: 334, distance: 43.1
click at [890, 333] on div "Janela de atendimento Grade de atendimento Capacidade Transportadoras Veículos …" at bounding box center [784, 372] width 1568 height 744
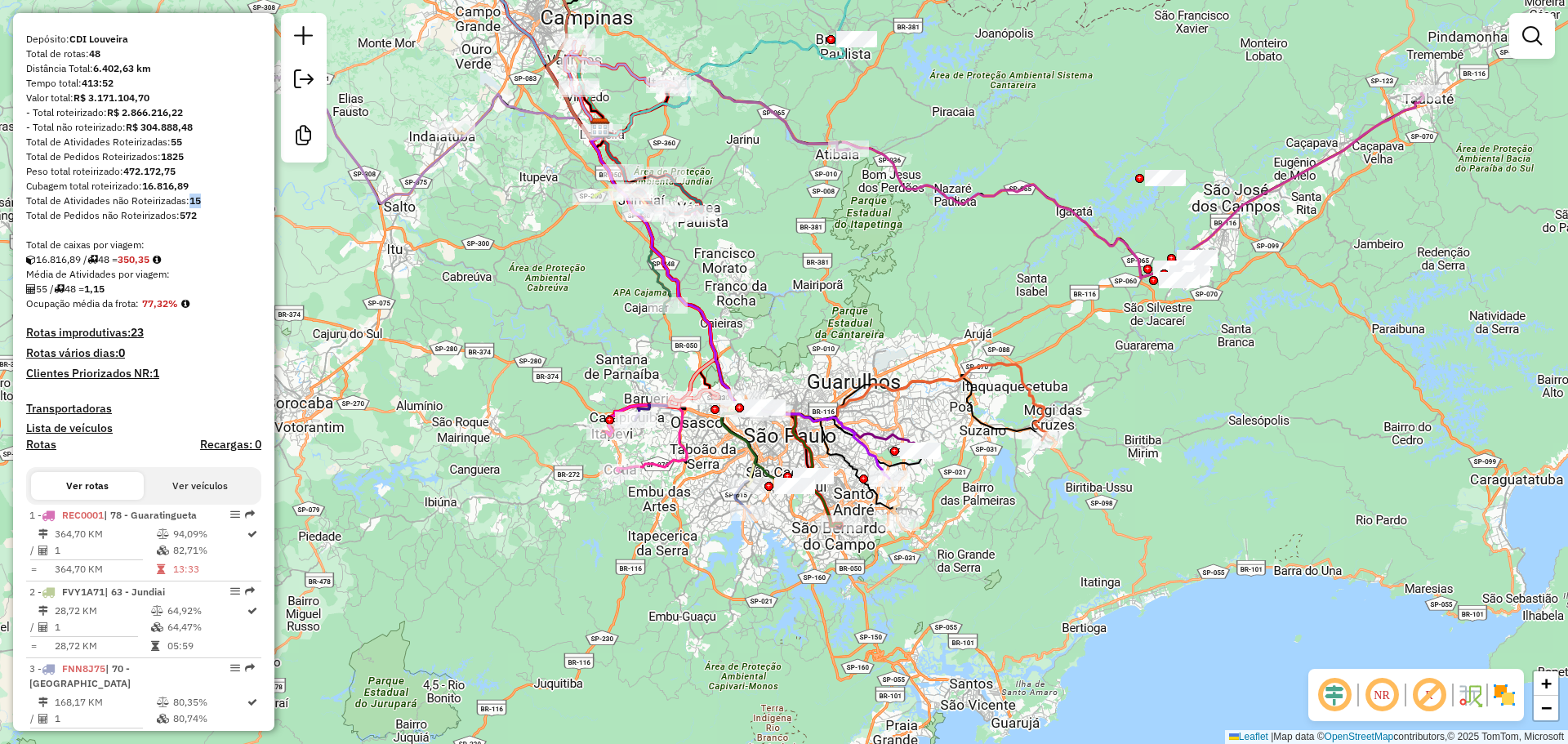
drag, startPoint x: 1009, startPoint y: 535, endPoint x: 952, endPoint y: 509, distance: 62.6
click at [952, 509] on div "Janela de atendimento Grade de atendimento Capacidade Transportadoras Veículos …" at bounding box center [784, 372] width 1568 height 744
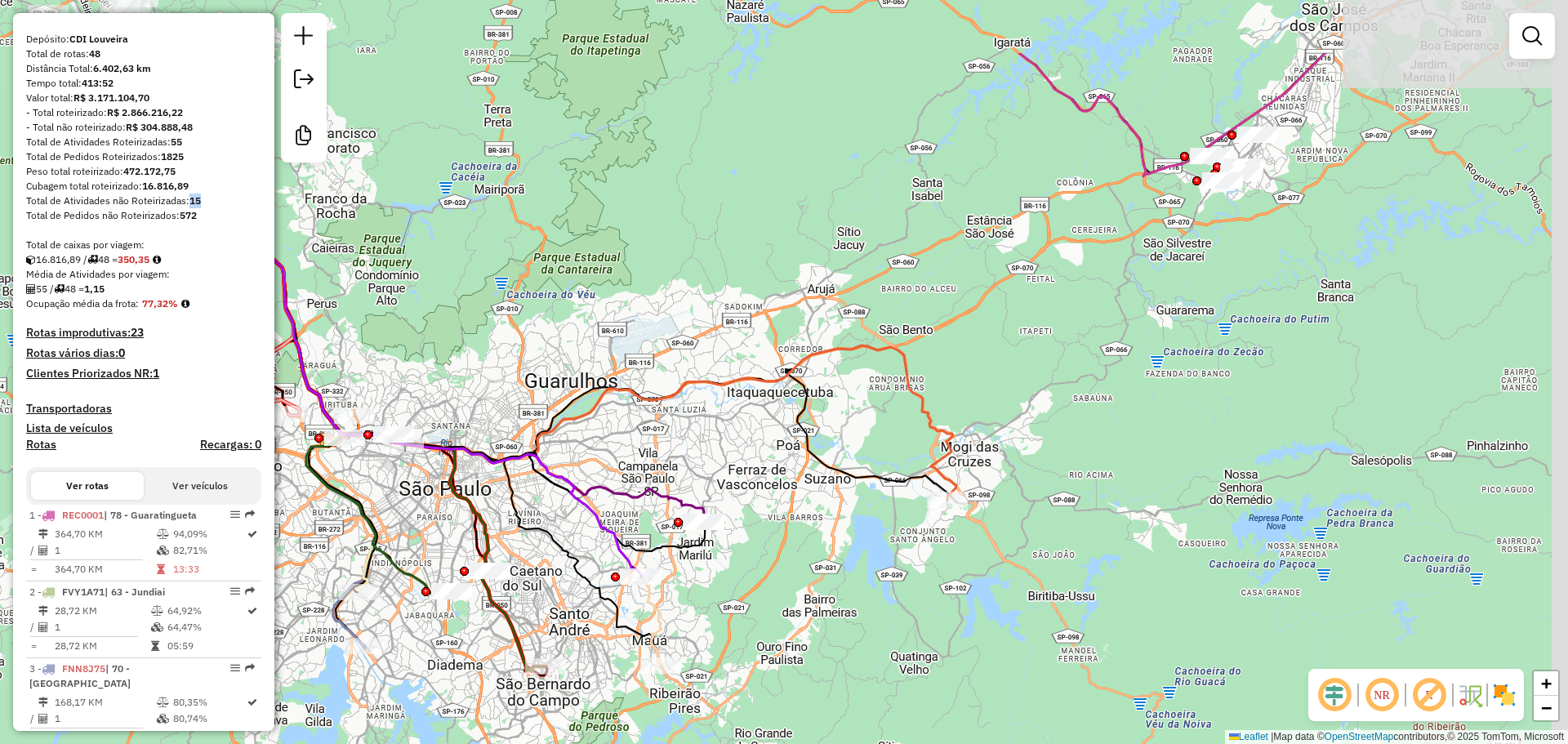
drag, startPoint x: 1062, startPoint y: 415, endPoint x: 688, endPoint y: 559, distance: 400.8
click at [683, 563] on div "Janela de atendimento Grade de atendimento Capacidade Transportadoras Veículos …" at bounding box center [784, 372] width 1568 height 744
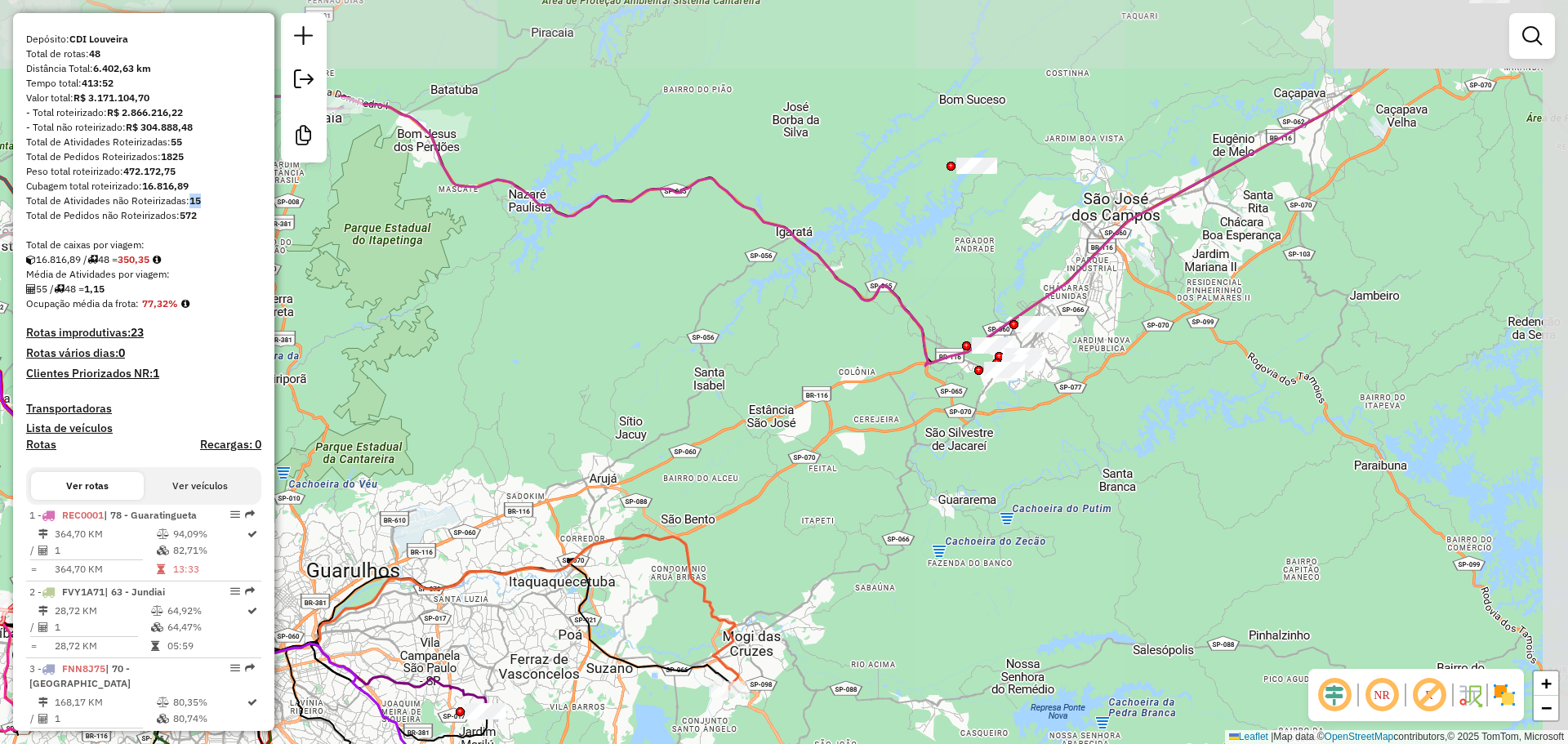
drag, startPoint x: 1107, startPoint y: 305, endPoint x: 997, endPoint y: 445, distance: 178.0
click at [997, 445] on div "Janela de atendimento Grade de atendimento Capacidade Transportadoras Veículos …" at bounding box center [784, 372] width 1568 height 744
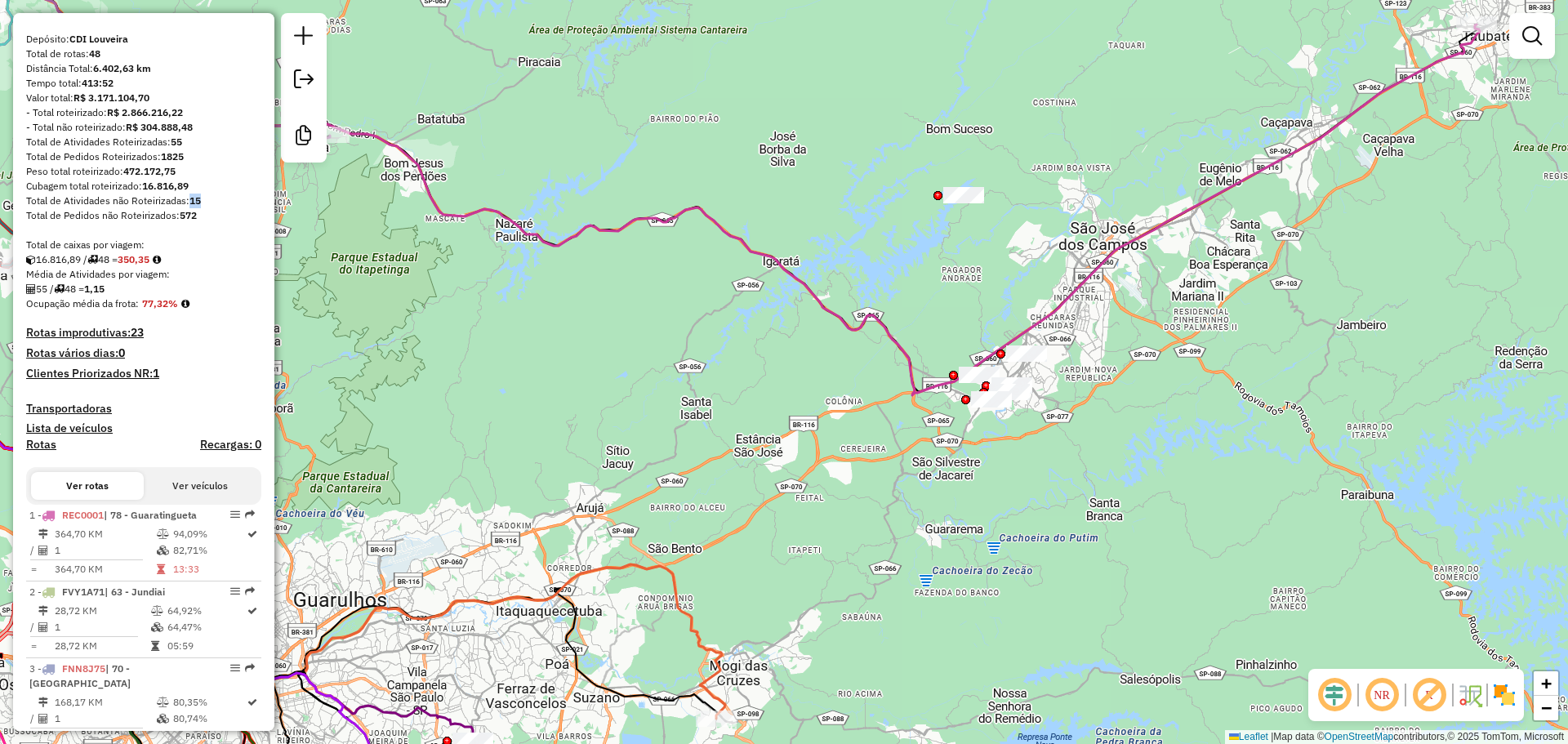
drag, startPoint x: 1124, startPoint y: 383, endPoint x: 1112, endPoint y: 412, distance: 31.4
click at [1112, 412] on div "Janela de atendimento Grade de atendimento Capacidade Transportadoras Veículos …" at bounding box center [784, 372] width 1568 height 744
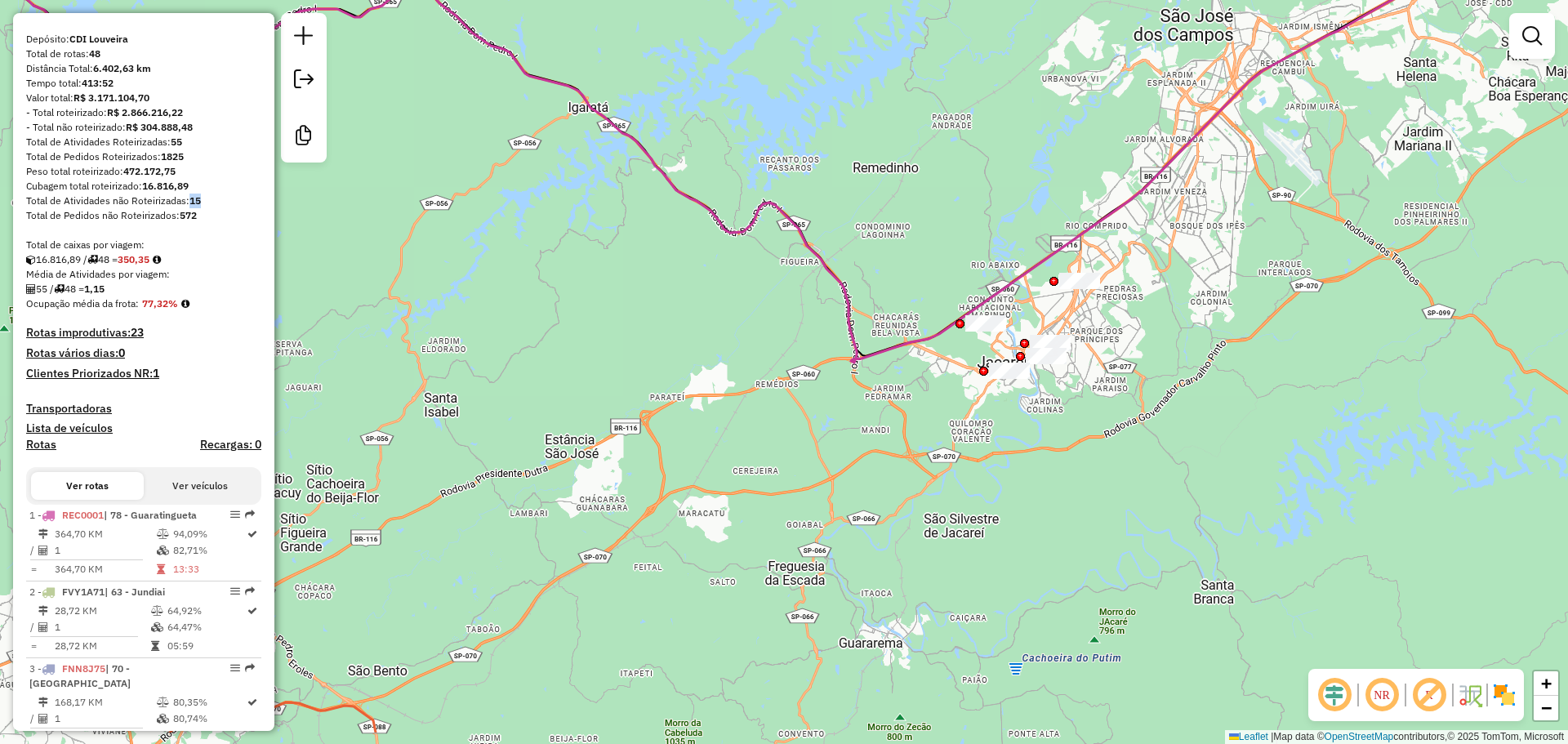
drag, startPoint x: 1026, startPoint y: 415, endPoint x: 1157, endPoint y: 329, distance: 156.7
click at [1157, 329] on div "Janela de atendimento Grade de atendimento Capacidade Transportadoras Veículos …" at bounding box center [784, 372] width 1568 height 744
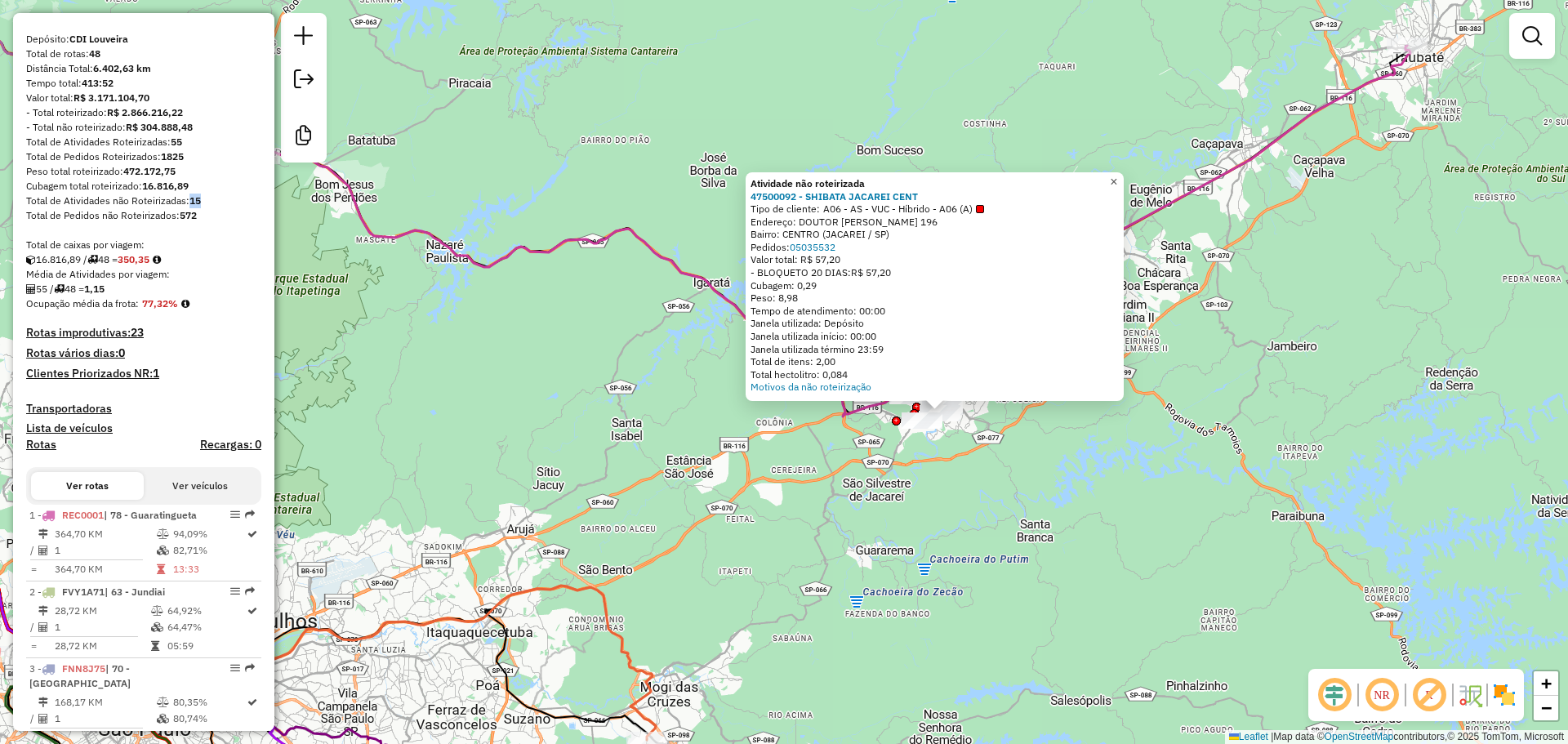
click at [1117, 175] on span "×" at bounding box center [1114, 182] width 8 height 14
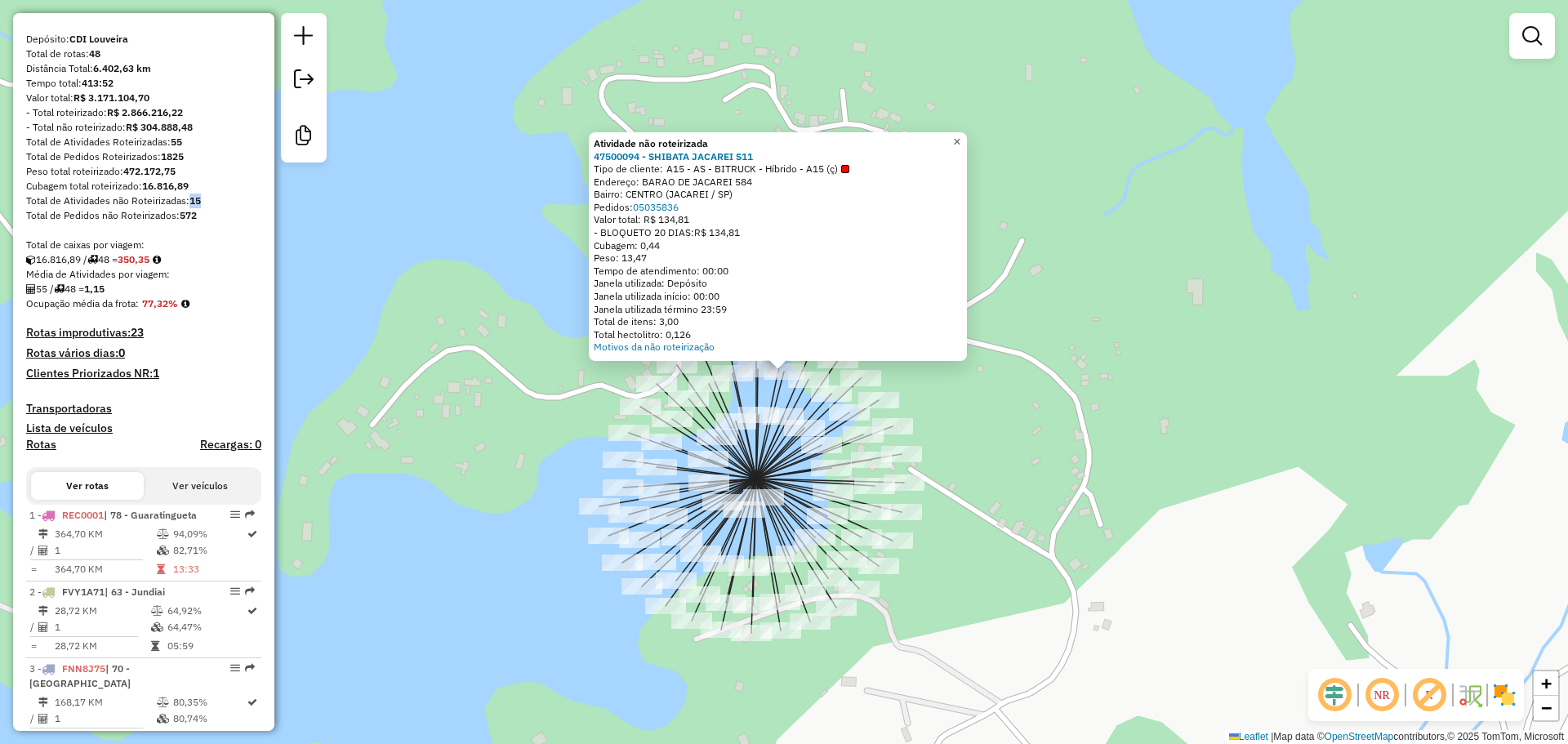
click at [960, 137] on span "×" at bounding box center [957, 142] width 8 height 14
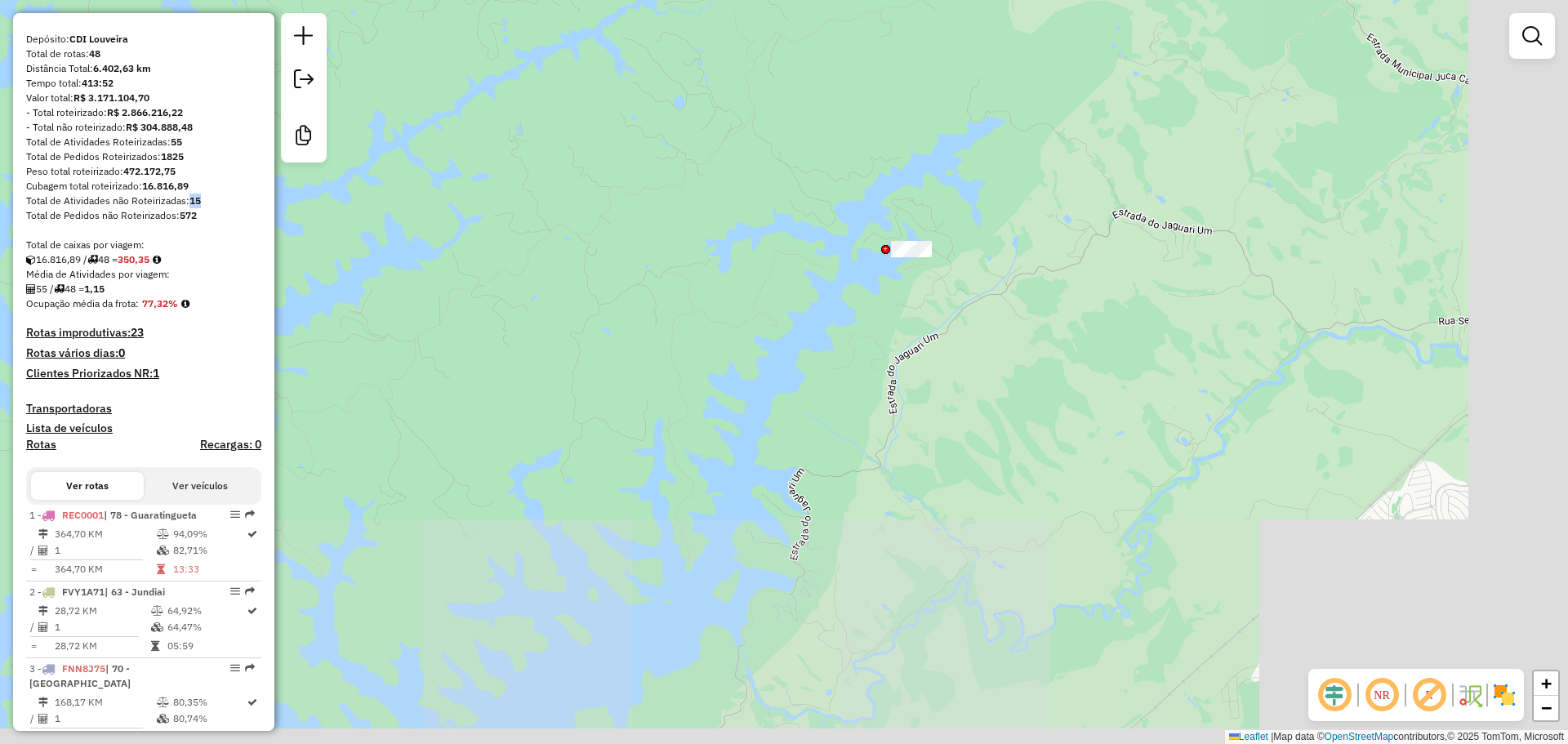
drag, startPoint x: 1177, startPoint y: 627, endPoint x: 959, endPoint y: 366, distance: 340.1
click at [952, 313] on div "Janela de atendimento Grade de atendimento Capacidade Transportadoras Veículos …" at bounding box center [784, 372] width 1568 height 744
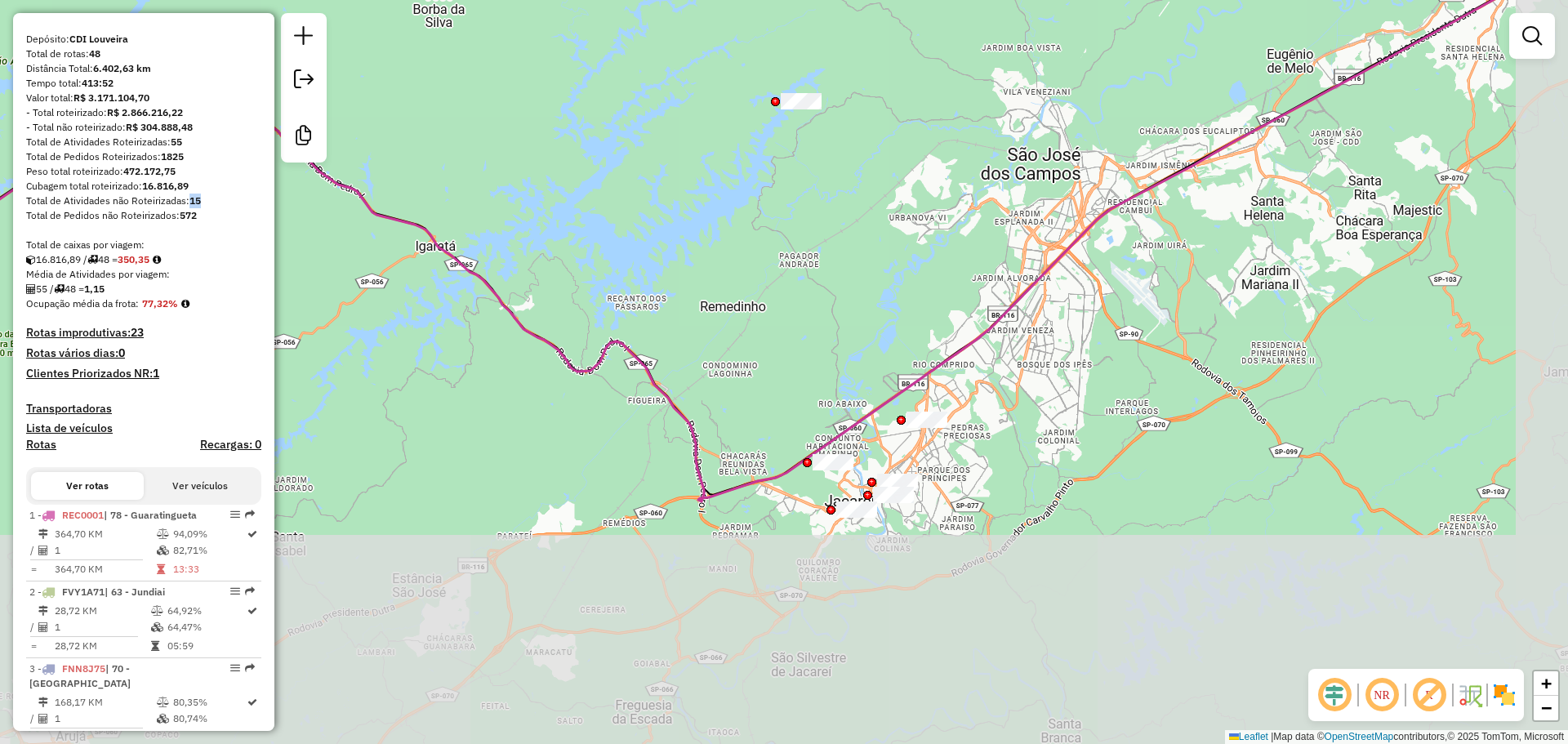
drag, startPoint x: 1025, startPoint y: 535, endPoint x: 901, endPoint y: 316, distance: 251.7
click at [901, 316] on div "Janela de atendimento Grade de atendimento Capacidade Transportadoras Veículos …" at bounding box center [784, 372] width 1568 height 744
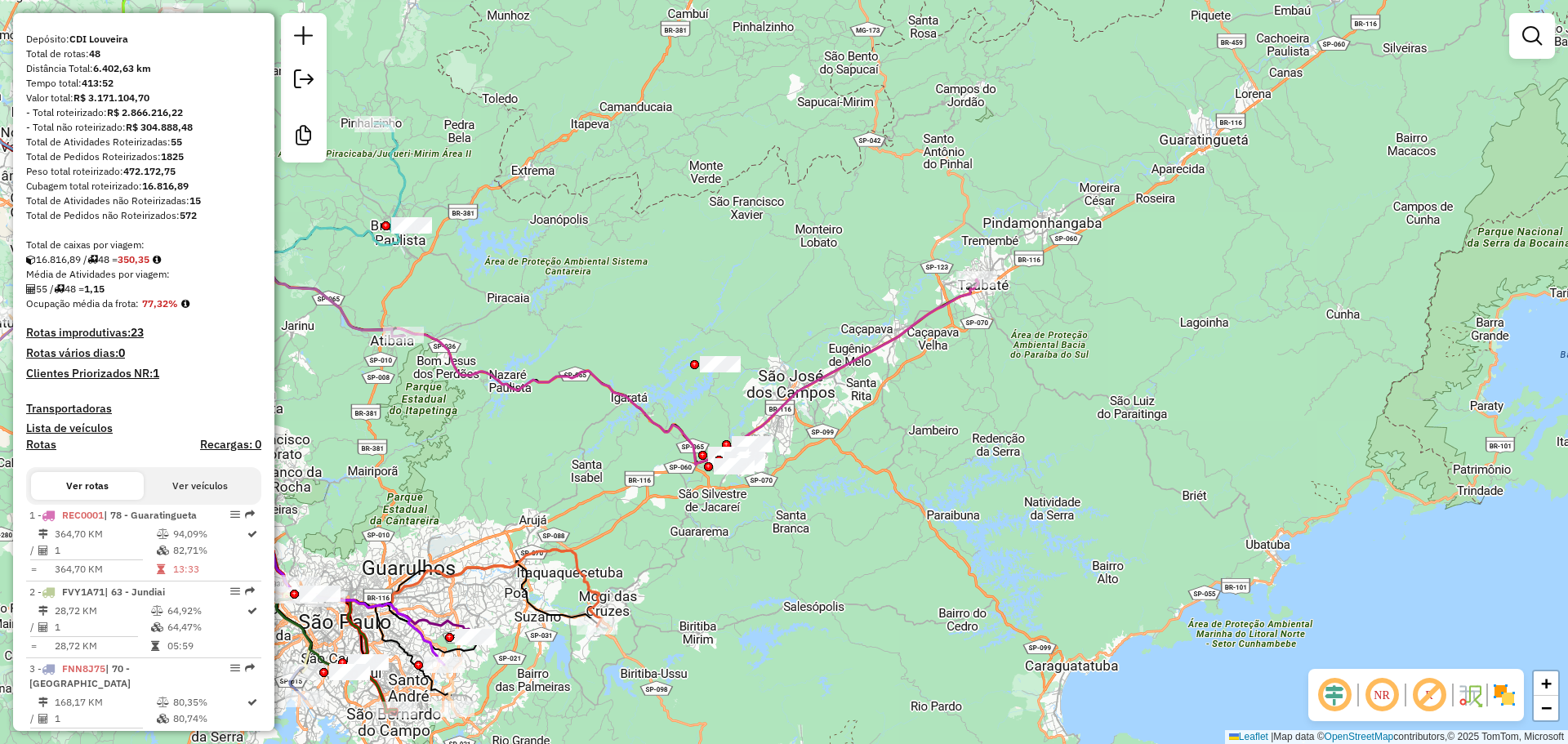
drag, startPoint x: 1053, startPoint y: 476, endPoint x: 1225, endPoint y: 437, distance: 176.4
click at [1270, 437] on div "Janela de atendimento Grade de atendimento Capacidade Transportadoras Veículos …" at bounding box center [784, 372] width 1568 height 744
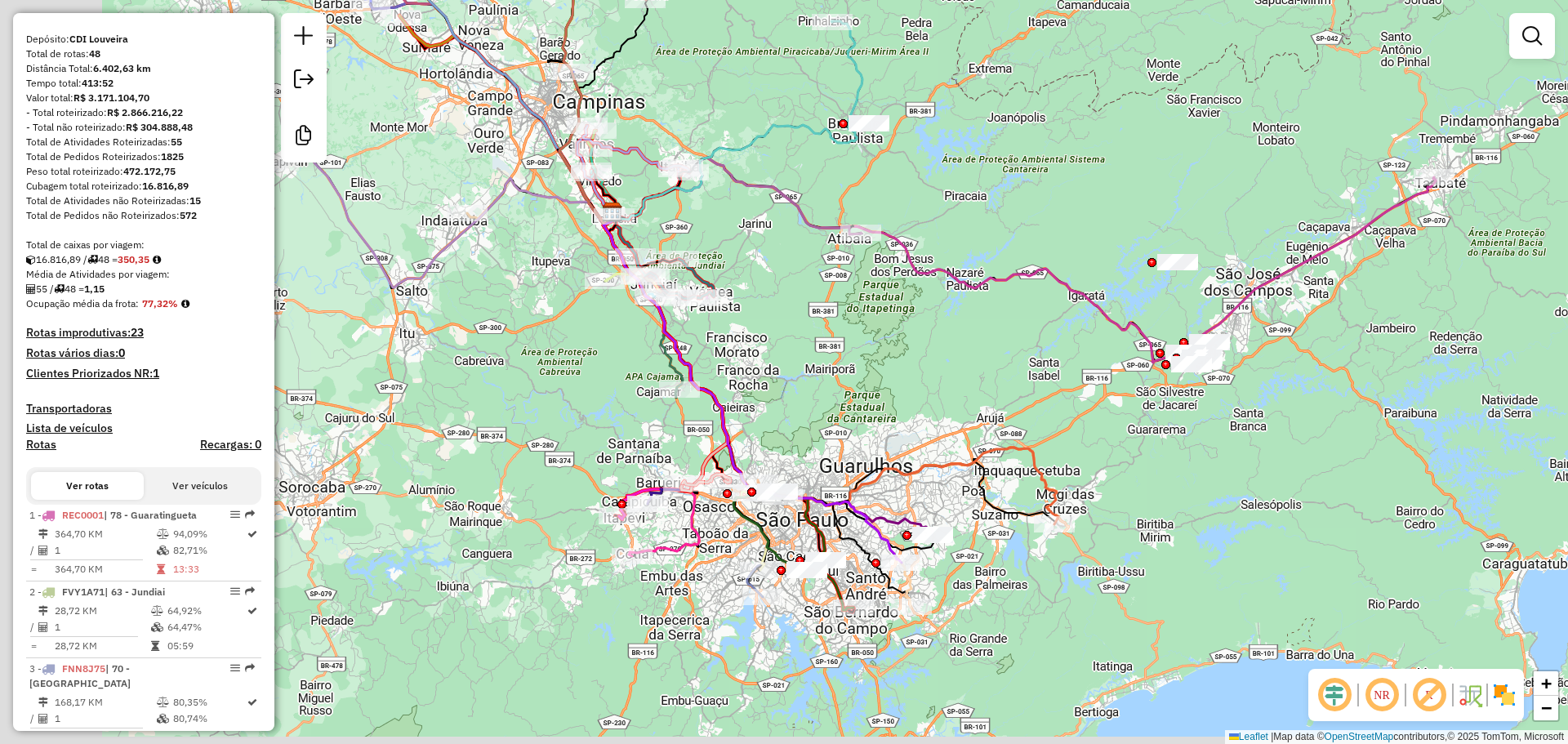
drag, startPoint x: 981, startPoint y: 484, endPoint x: 1430, endPoint y: 380, distance: 460.9
click at [1438, 380] on div "Janela de atendimento Grade de atendimento Capacidade Transportadoras Veículos …" at bounding box center [784, 372] width 1568 height 744
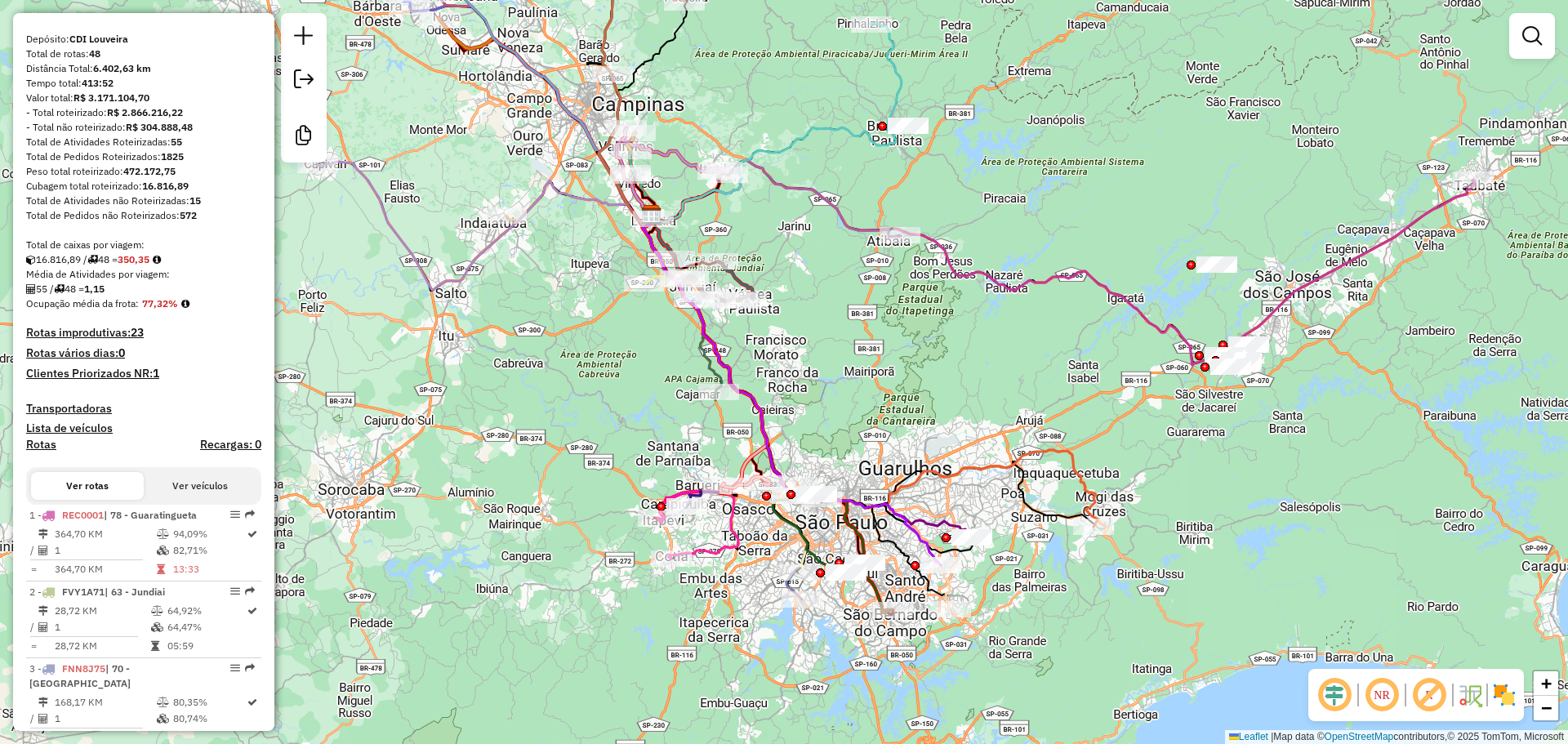
drag, startPoint x: 1161, startPoint y: 490, endPoint x: 1201, endPoint y: 492, distance: 40.0
click at [1201, 492] on div "Janela de atendimento Grade de atendimento Capacidade Transportadoras Veículos …" at bounding box center [784, 372] width 1568 height 744
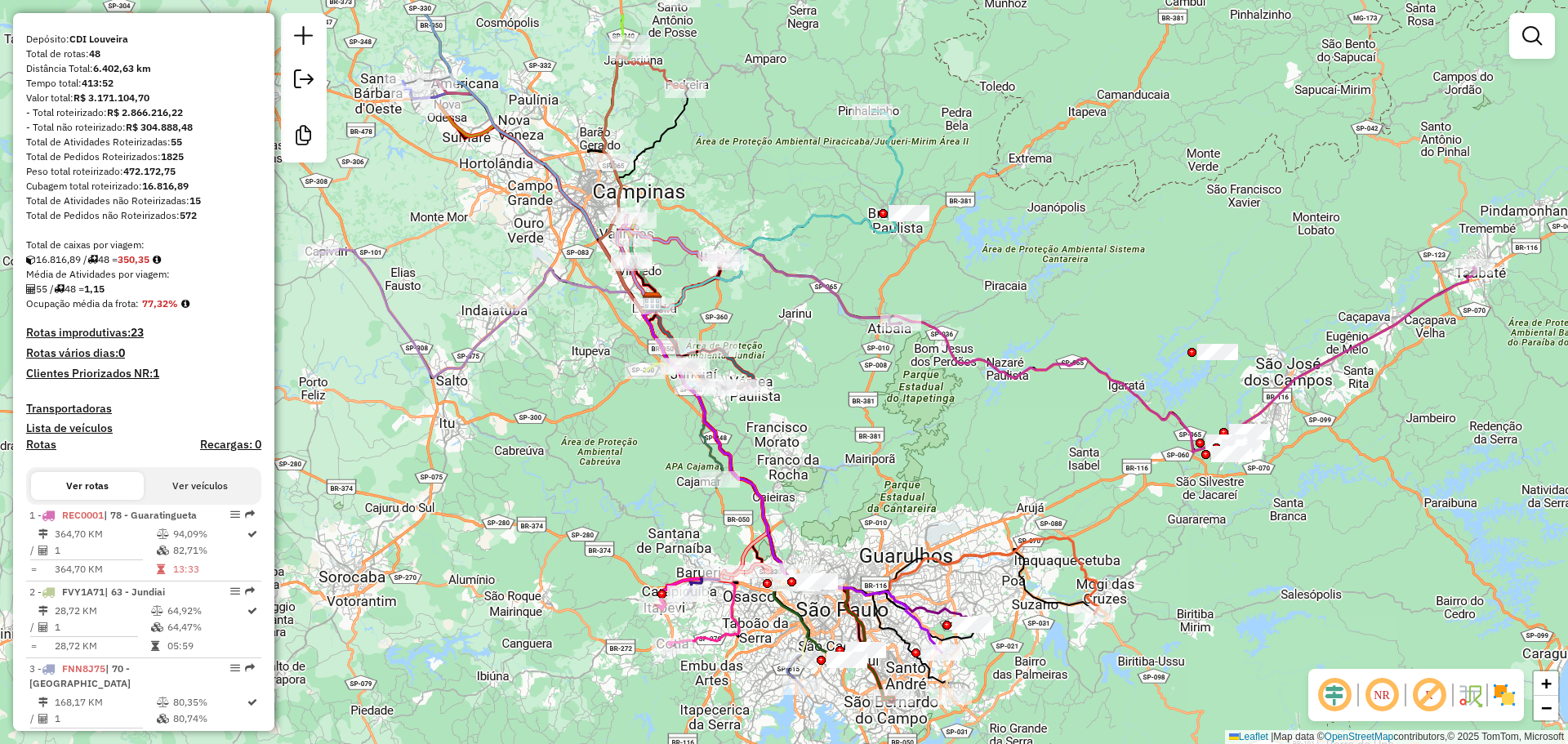
drag, startPoint x: 789, startPoint y: 312, endPoint x: 788, endPoint y: 400, distance: 88.0
click at [788, 400] on div "Janela de atendimento Grade de atendimento Capacidade Transportadoras Veículos …" at bounding box center [784, 372] width 1568 height 744
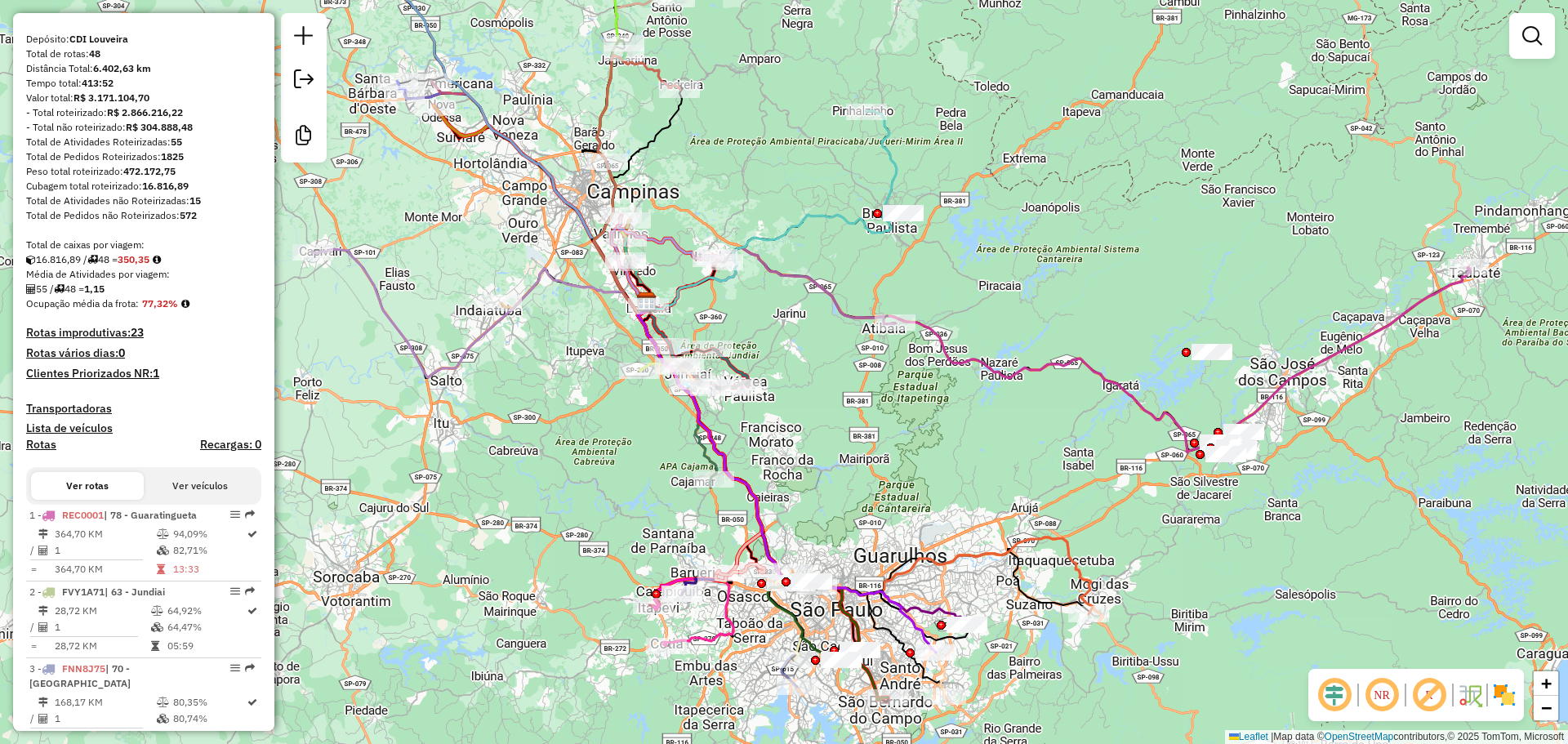
drag, startPoint x: 1121, startPoint y: 470, endPoint x: 1096, endPoint y: 461, distance: 26.6
click at [1090, 466] on div "Janela de atendimento Grade de atendimento Capacidade Transportadoras Veículos …" at bounding box center [784, 372] width 1568 height 744
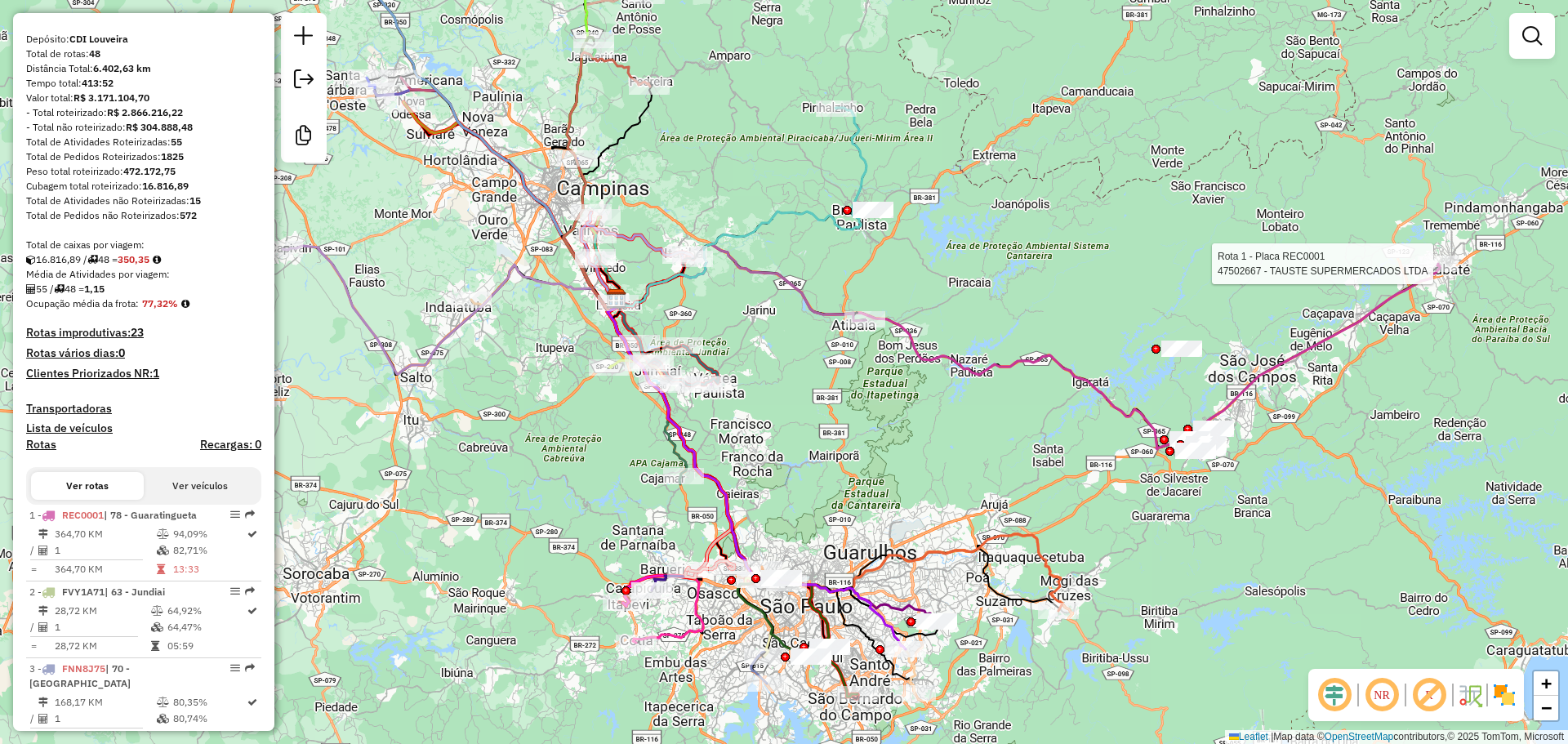
select select "**********"
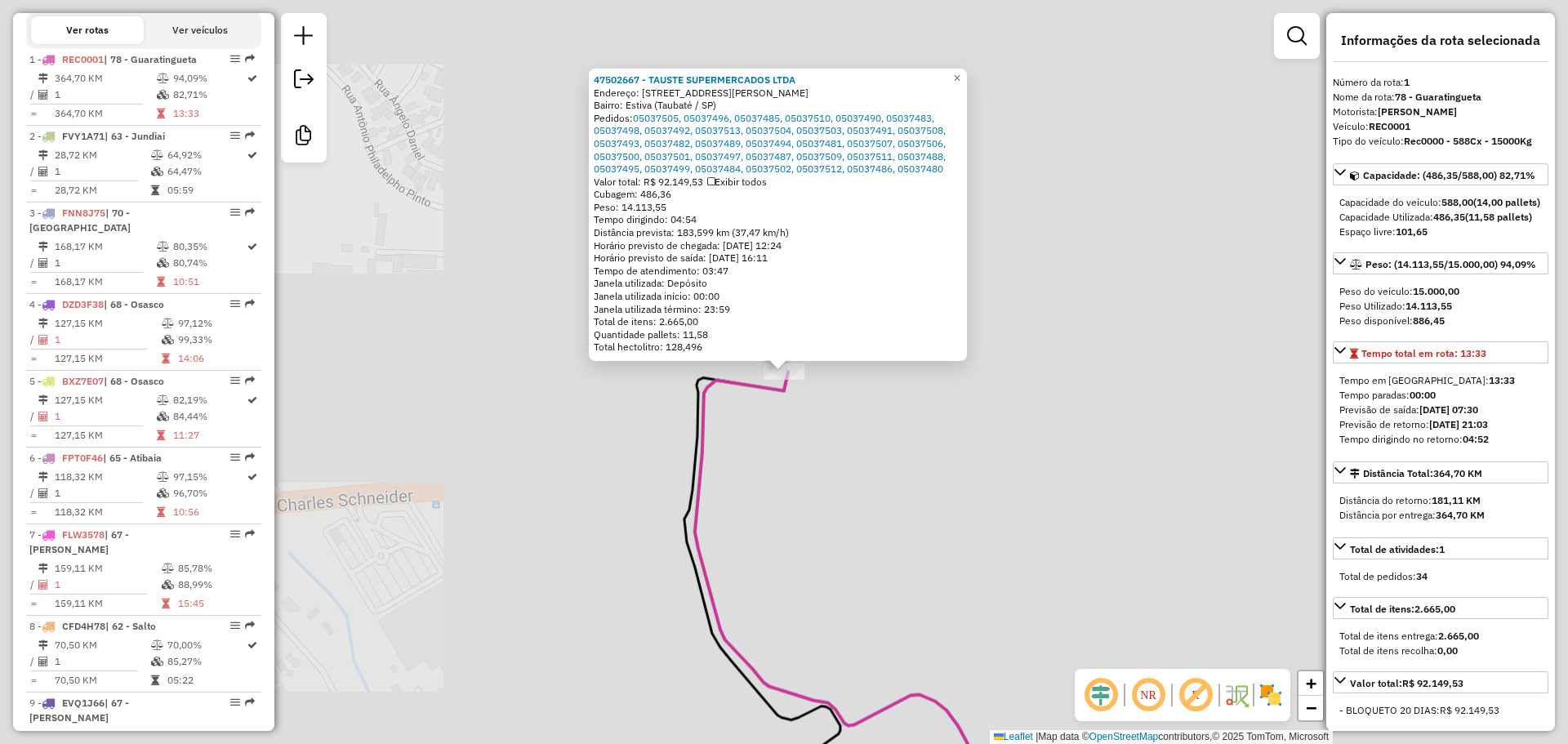
scroll to position [670, 0]
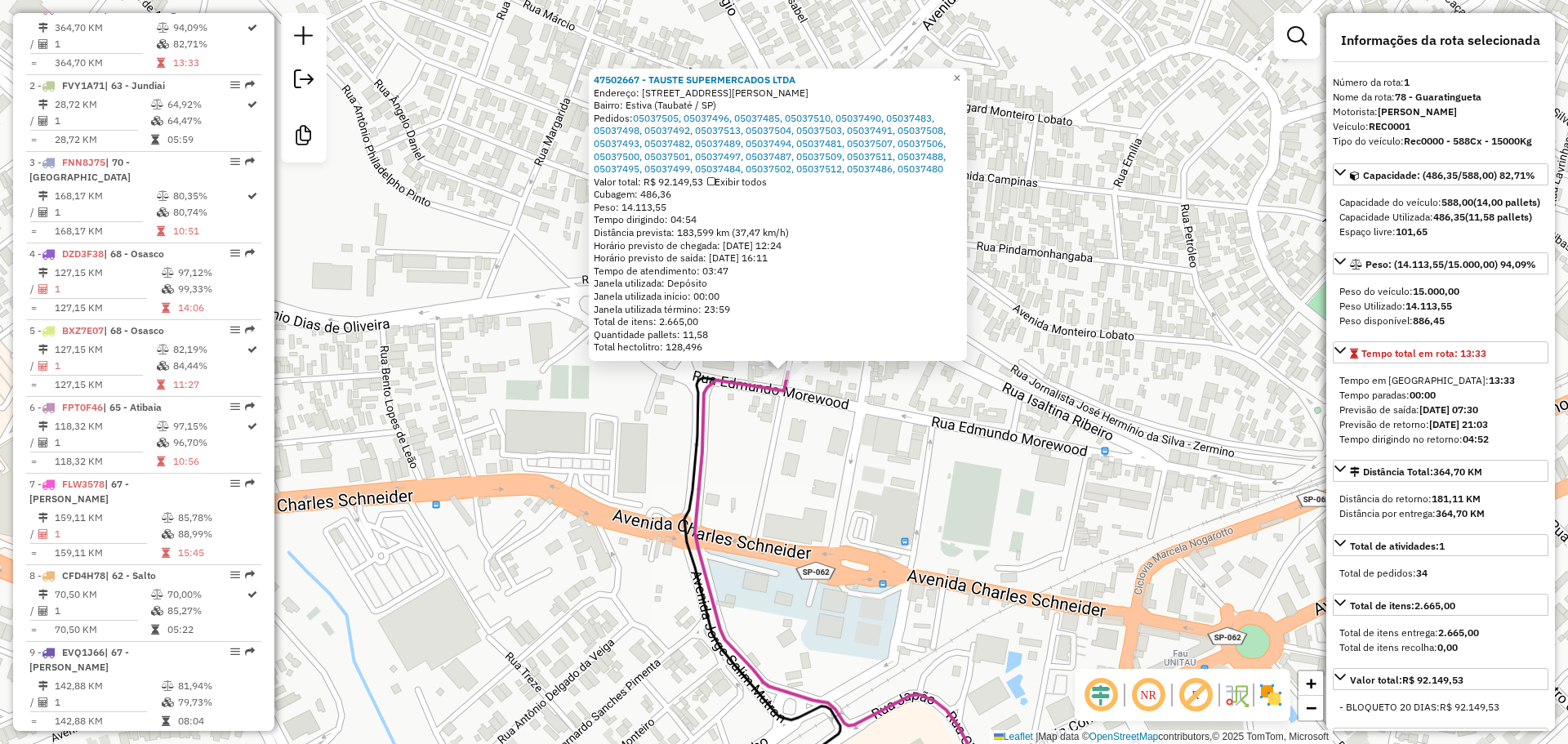
click at [955, 461] on div "47502667 - TAUSTE SUPERMERCADOS LTDA Endereço: [STREET_ADDRESS][PERSON_NAME] Pe…" at bounding box center [784, 372] width 1568 height 744
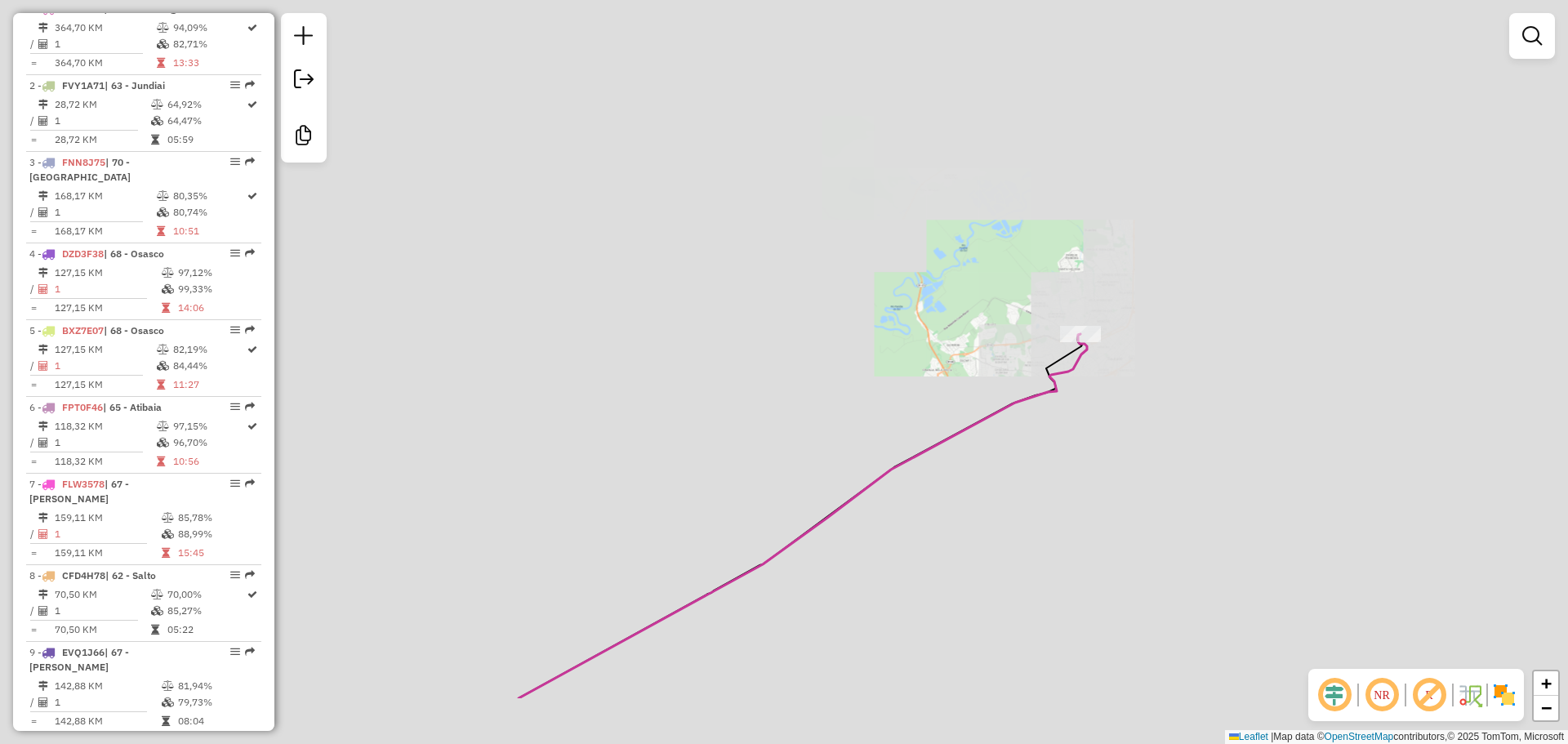
drag, startPoint x: 1058, startPoint y: 527, endPoint x: 1240, endPoint y: 352, distance: 252.5
click at [1255, 333] on div "Janela de atendimento Grade de atendimento Capacidade Transportadoras Veículos …" at bounding box center [784, 372] width 1568 height 744
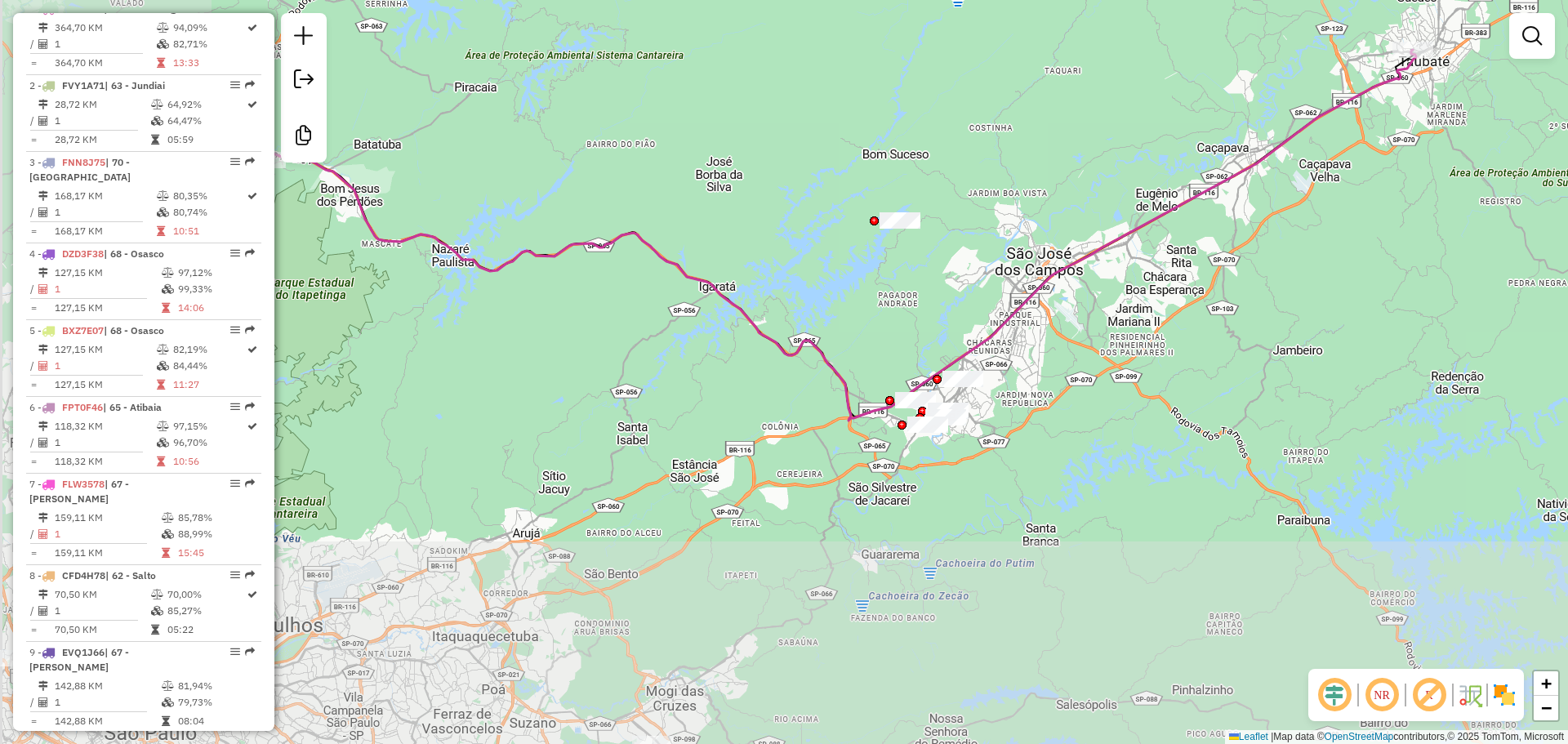
drag, startPoint x: 1027, startPoint y: 484, endPoint x: 1309, endPoint y: 178, distance: 416.1
click at [1310, 176] on div "Janela de atendimento Grade de atendimento Capacidade Transportadoras Veículos …" at bounding box center [784, 372] width 1568 height 744
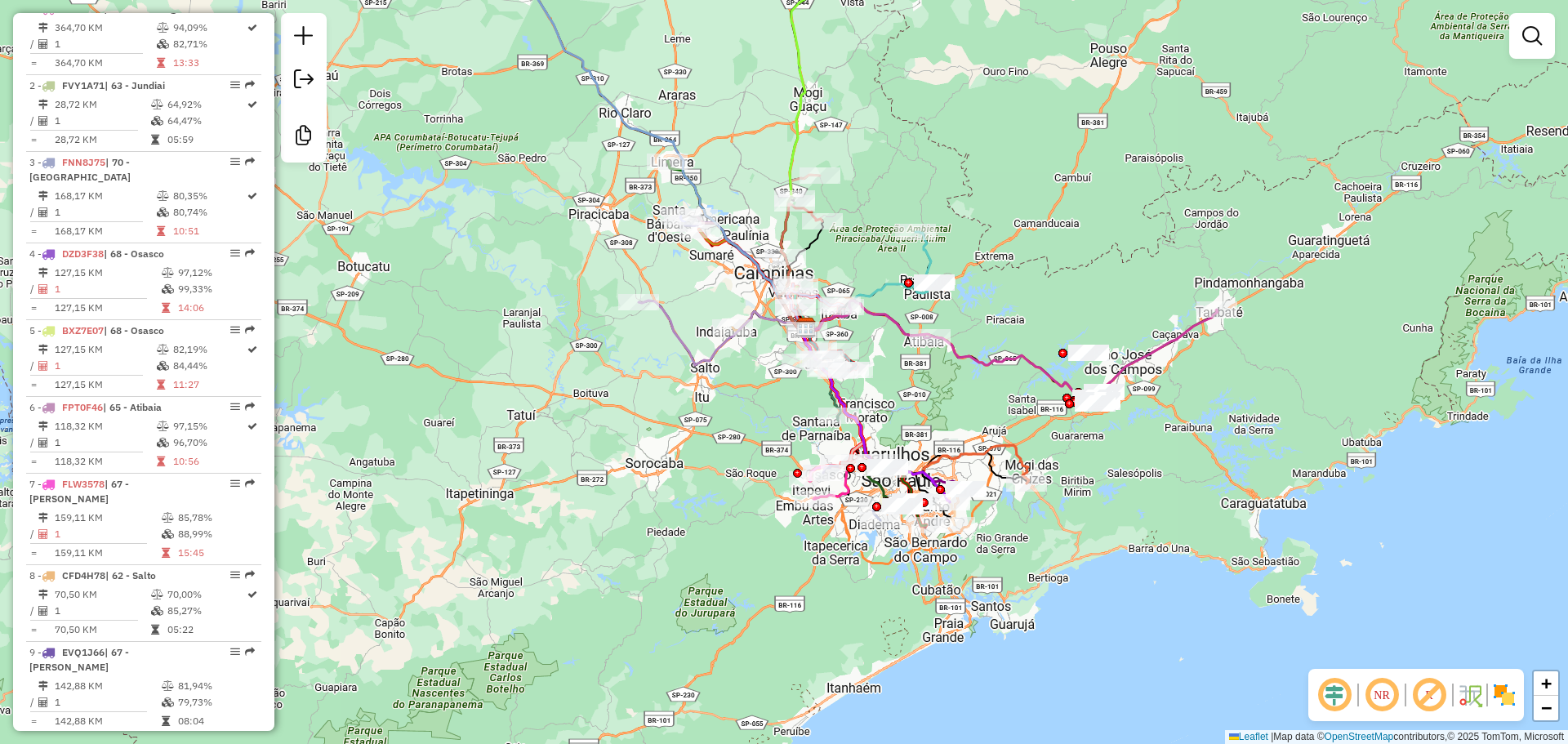
drag, startPoint x: 1045, startPoint y: 395, endPoint x: 985, endPoint y: 400, distance: 60.2
click at [985, 400] on div "Janela de atendimento Grade de atendimento Capacidade Transportadoras Veículos …" at bounding box center [784, 372] width 1568 height 744
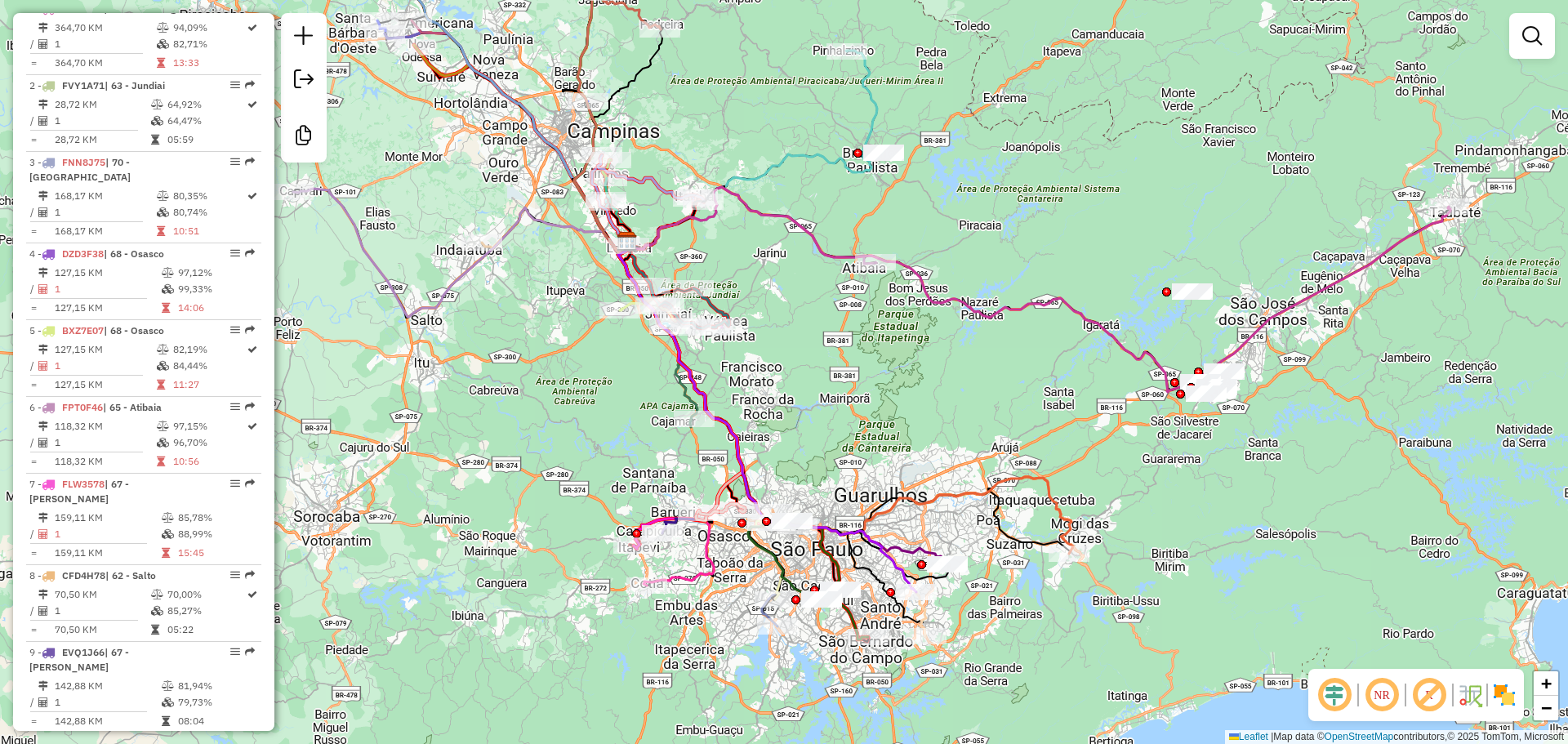
drag, startPoint x: 936, startPoint y: 382, endPoint x: 932, endPoint y: 370, distance: 12.6
click at [932, 370] on div "Janela de atendimento Grade de atendimento Capacidade Transportadoras Veículos …" at bounding box center [784, 372] width 1568 height 744
